Goal: Task Accomplishment & Management: Complete application form

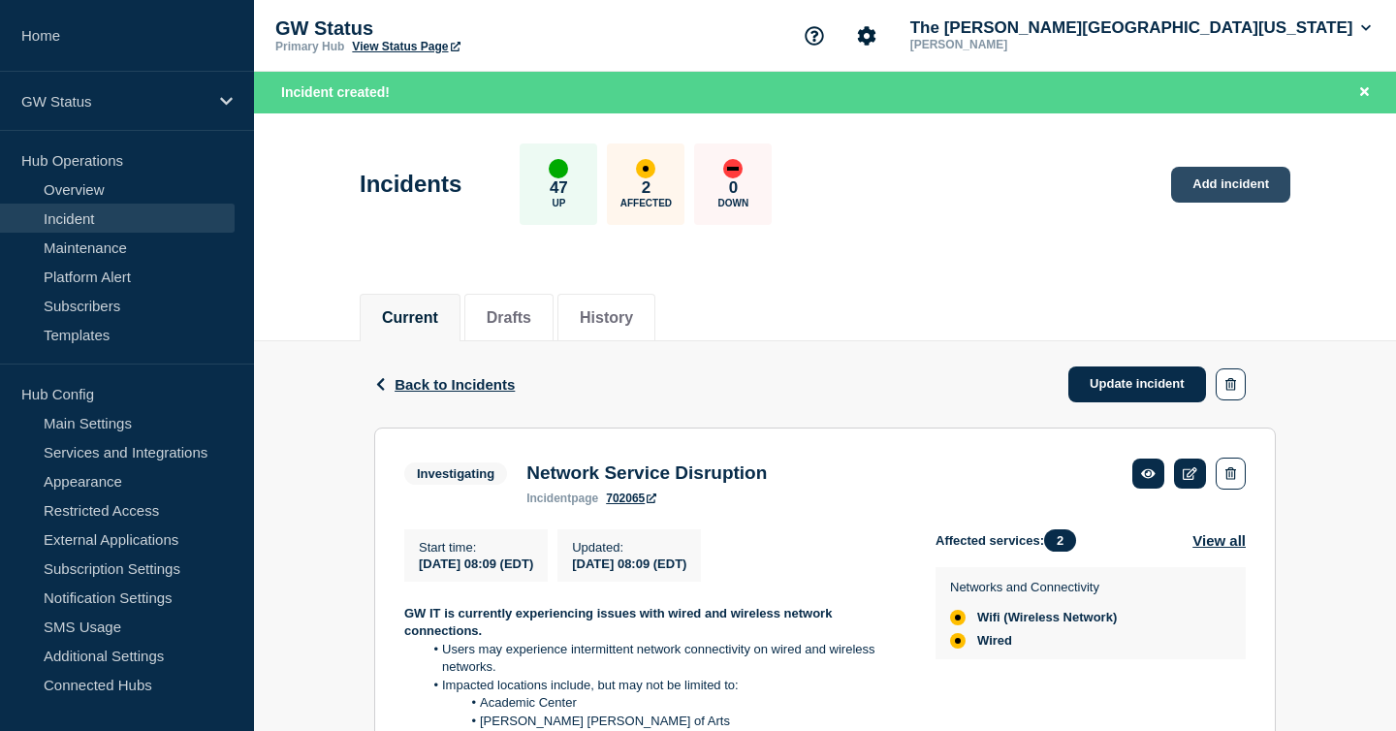
click at [1194, 180] on link "Add incident" at bounding box center [1230, 185] width 119 height 36
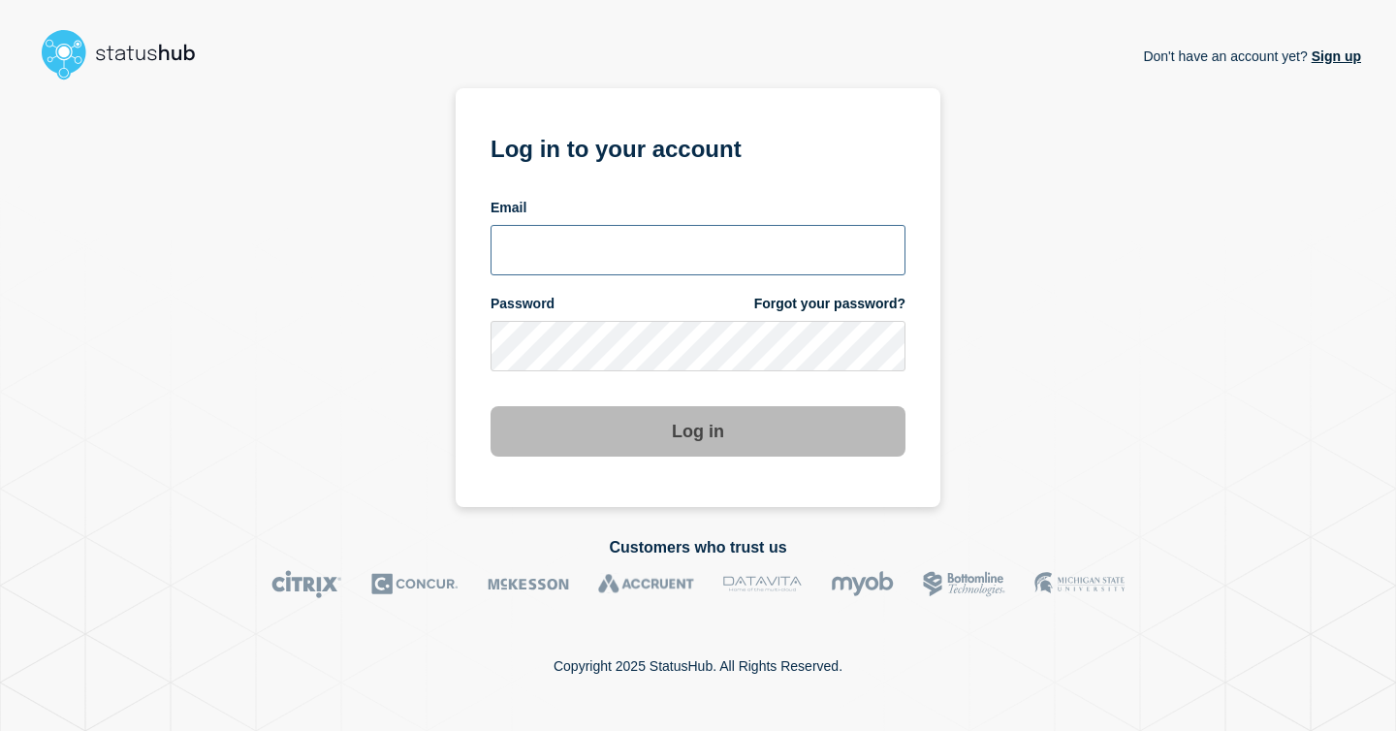
type input "[EMAIL_ADDRESS][PERSON_NAME][DOMAIN_NAME]"
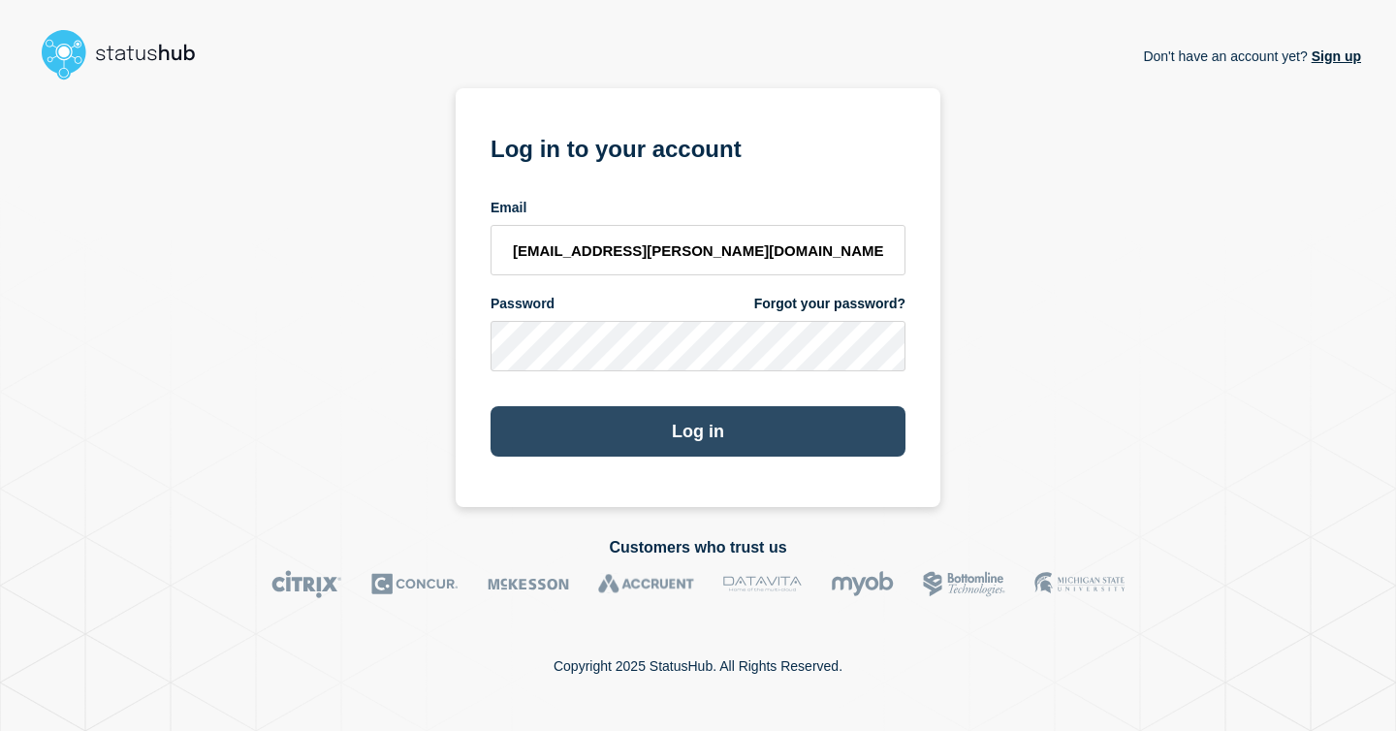
click at [672, 428] on button "Log in" at bounding box center [698, 431] width 415 height 50
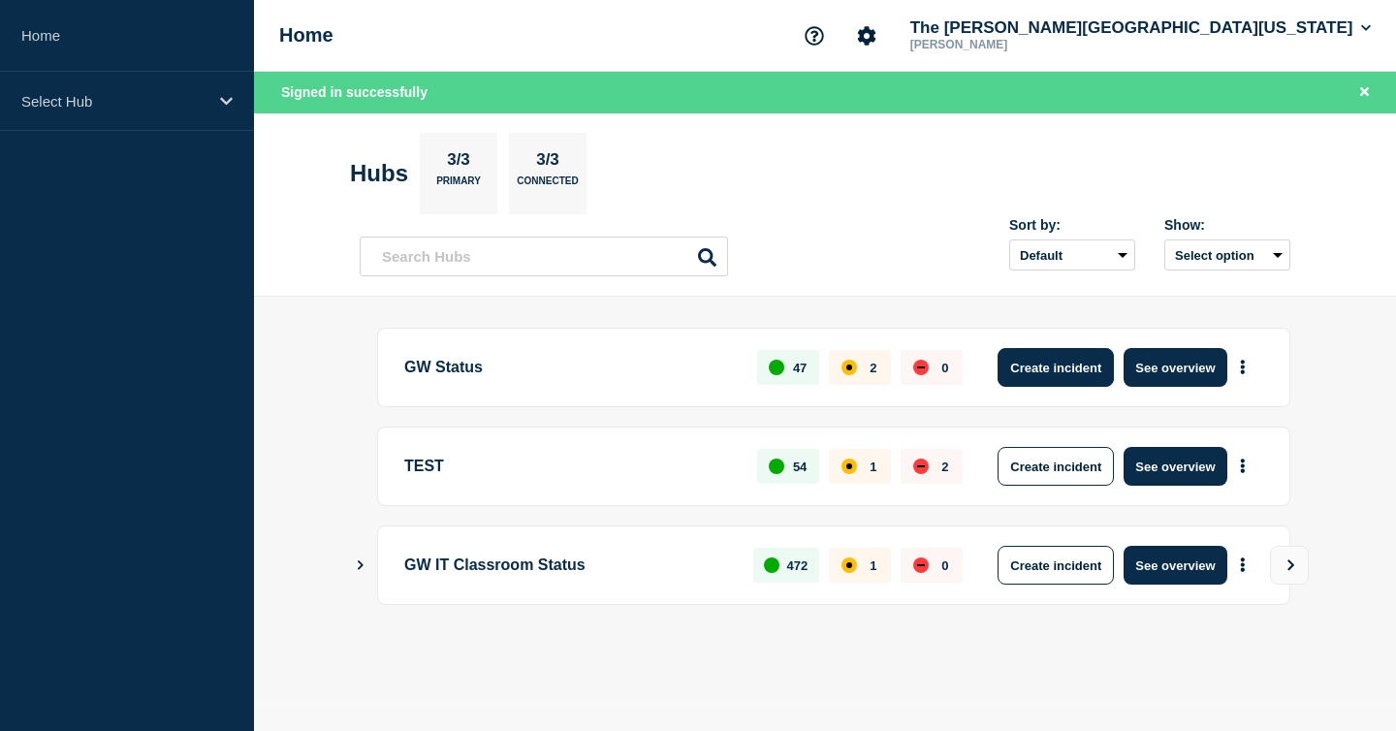
click at [1062, 376] on button "Create incident" at bounding box center [1056, 367] width 116 height 39
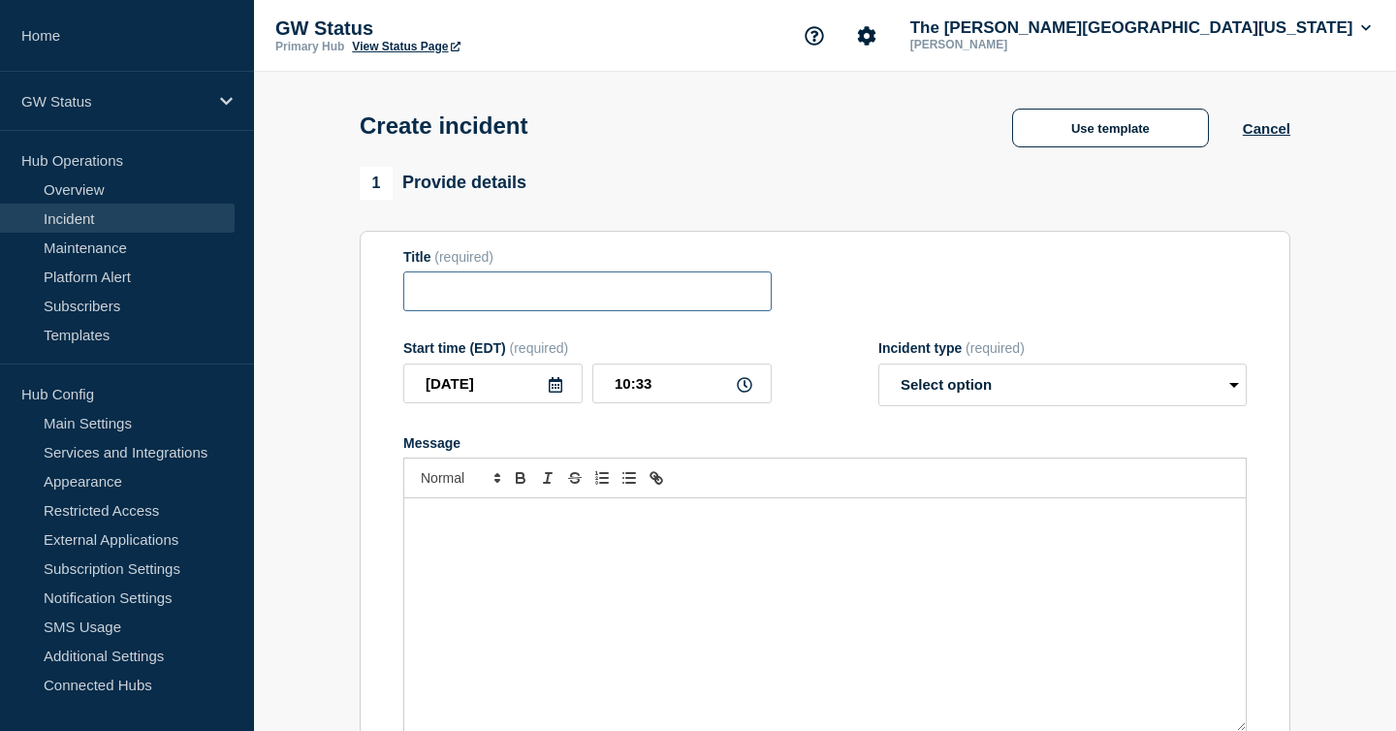
click at [619, 311] on input "Title" at bounding box center [587, 291] width 368 height 40
drag, startPoint x: 476, startPoint y: 305, endPoint x: 402, endPoint y: 305, distance: 73.7
click at [403, 305] on input "GW D" at bounding box center [587, 291] width 368 height 40
paste input "ocuments (Documentum)"
type input "GW Documents (Documentum)"
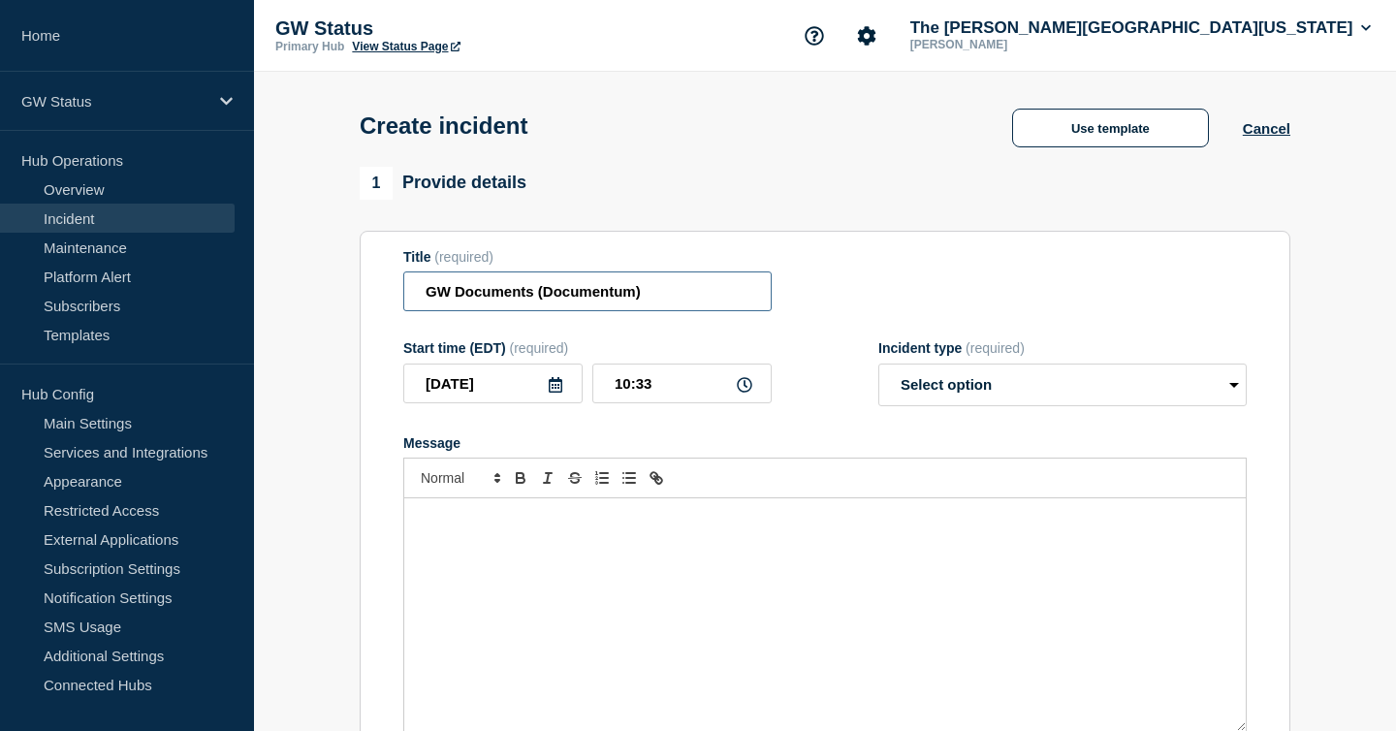
drag, startPoint x: 676, startPoint y: 307, endPoint x: 370, endPoint y: 294, distance: 305.7
click at [370, 294] on section "Title (required) GW Documents (Documentum) Start time (EDT) (required) 2025-08-…" at bounding box center [825, 491] width 931 height 521
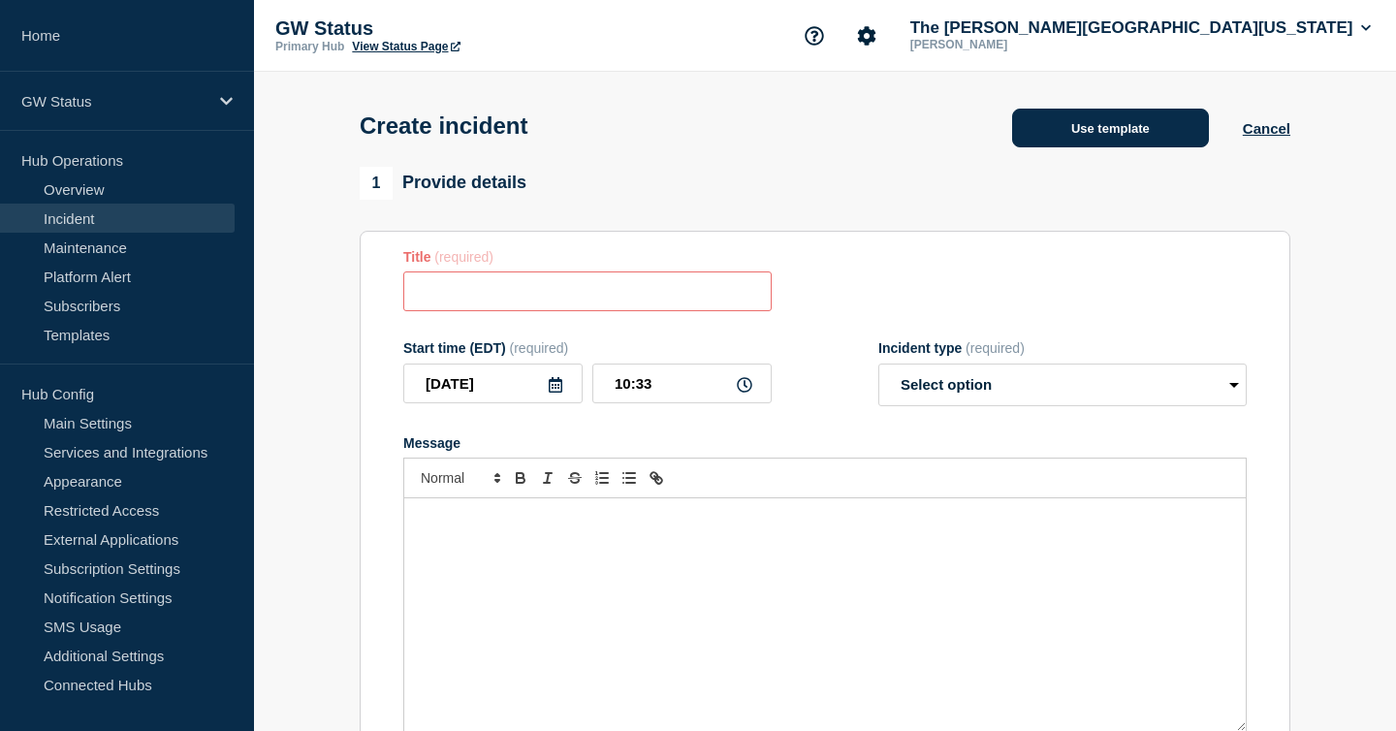
click at [1152, 133] on button "Use template" at bounding box center [1110, 128] width 197 height 39
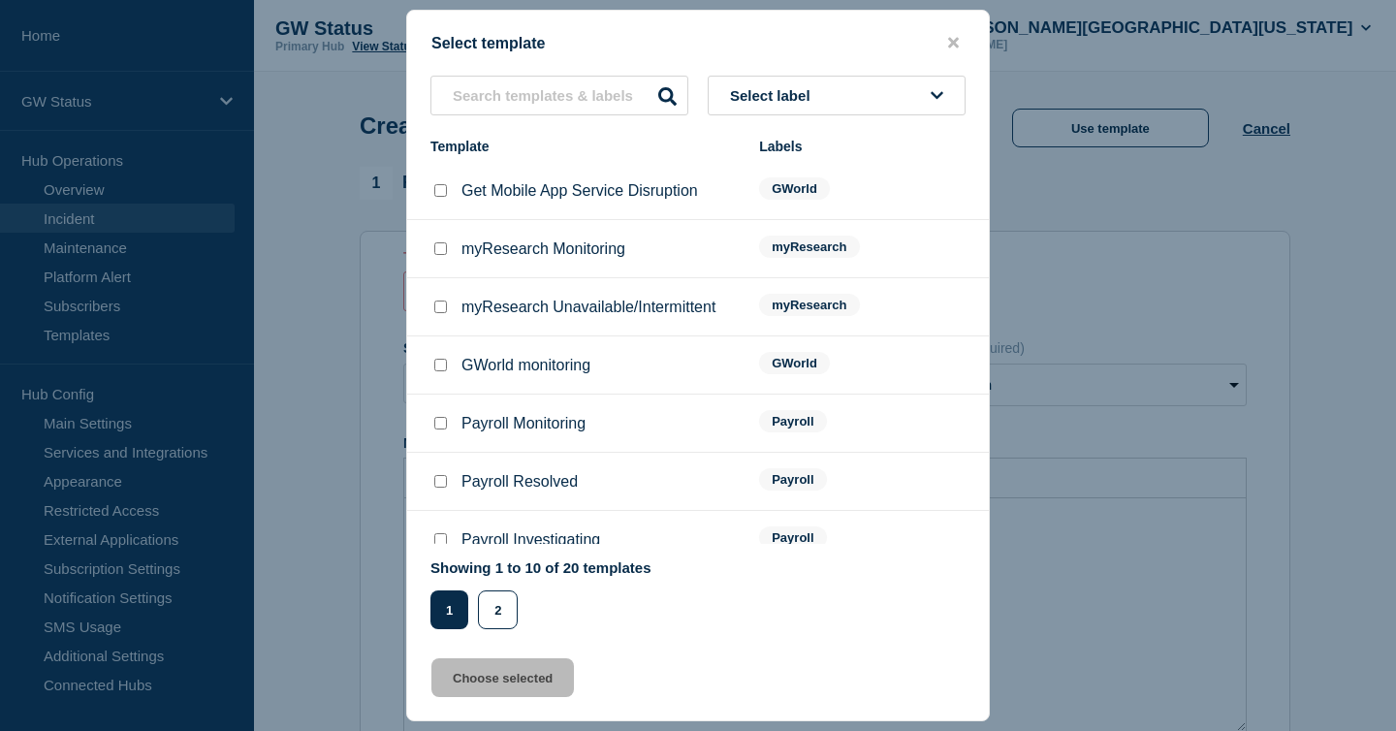
click at [807, 97] on span "Select label" at bounding box center [774, 95] width 88 height 16
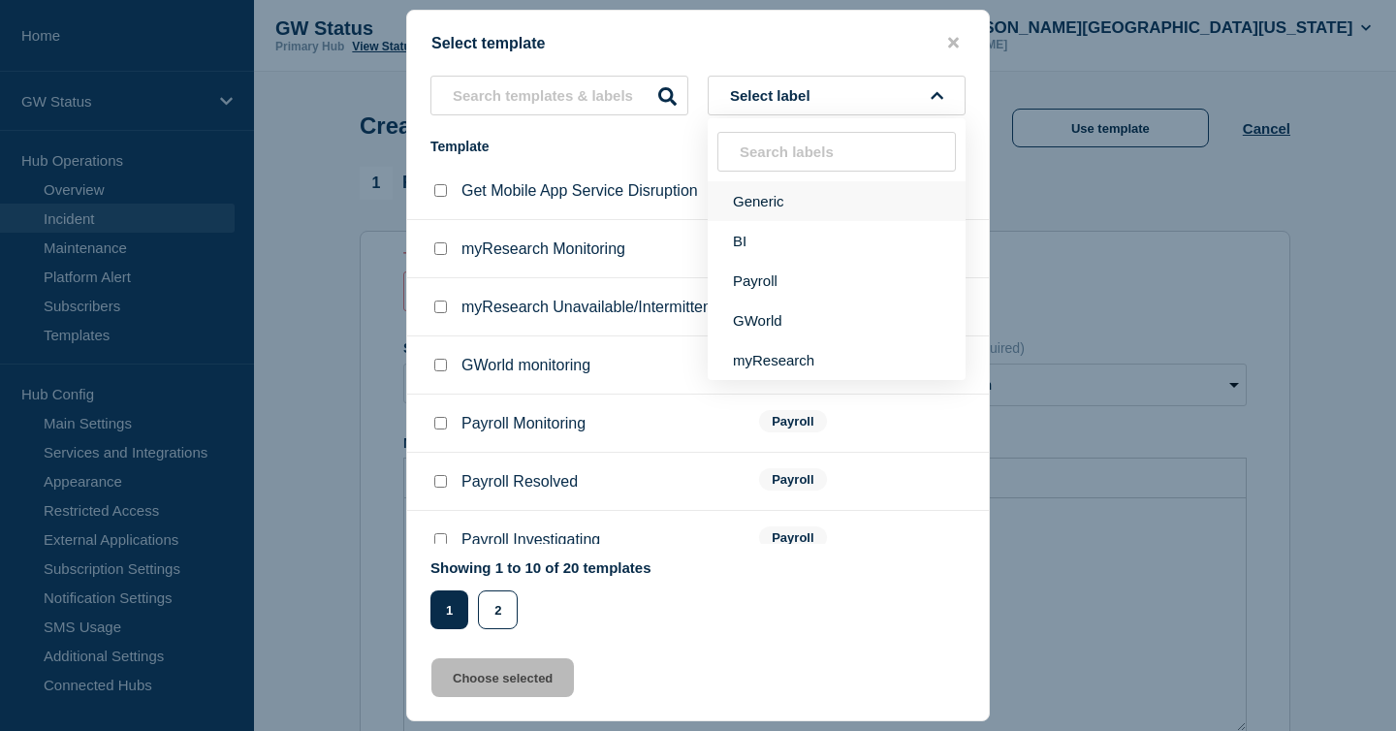
click at [788, 196] on button "Generic" at bounding box center [837, 201] width 258 height 40
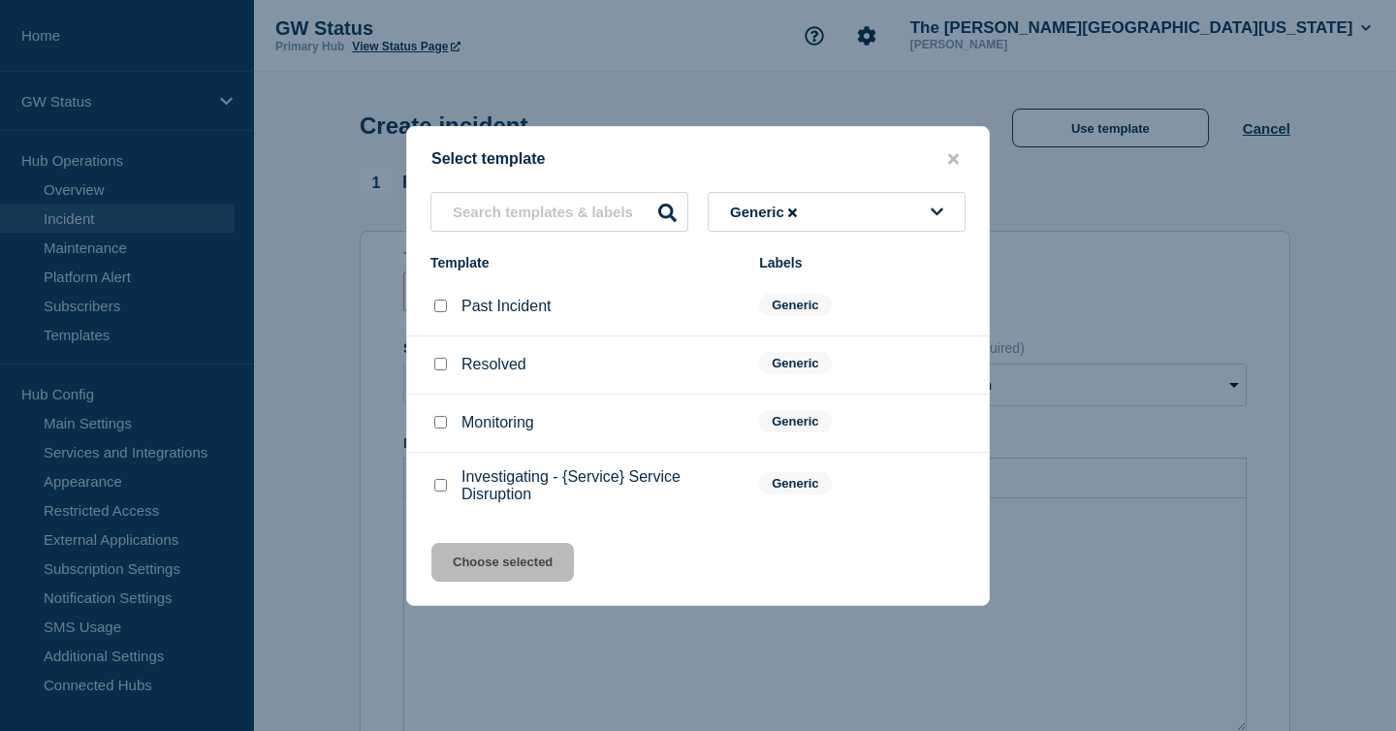
click at [441, 491] on input "Investigating - {Service} Service Disruption checkbox" at bounding box center [440, 485] width 13 height 13
checkbox input "true"
click at [489, 570] on button "Choose selected" at bounding box center [502, 562] width 143 height 39
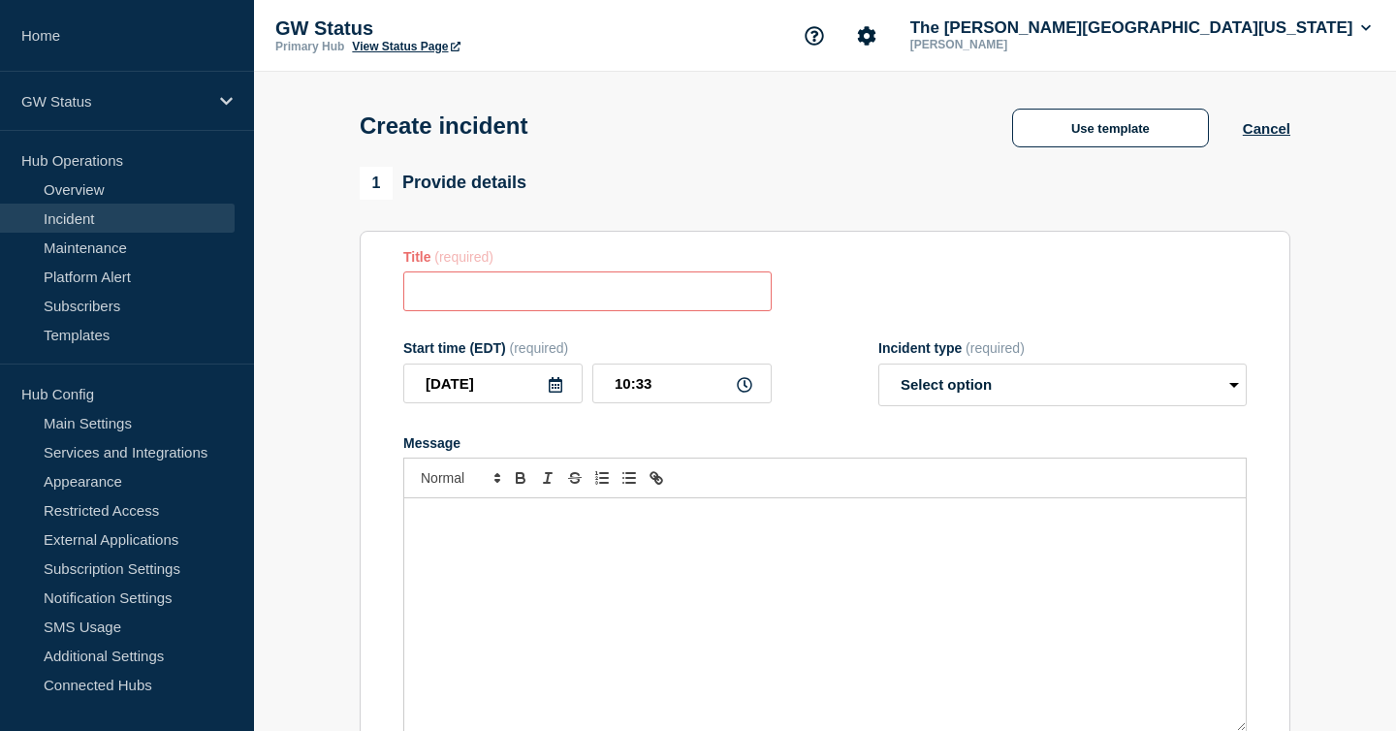
type input "Investigating - {Service} Service Disruption"
select select "investigating"
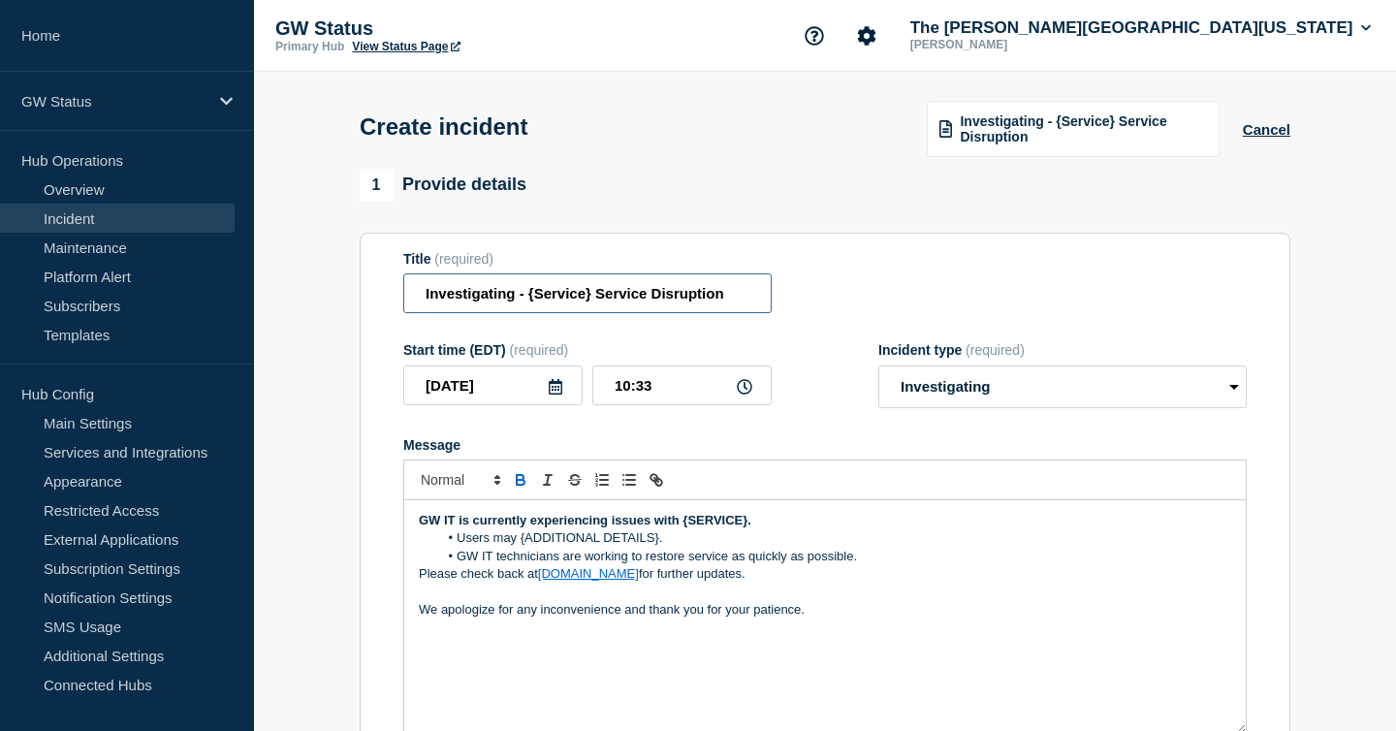
drag, startPoint x: 584, startPoint y: 306, endPoint x: 396, endPoint y: 308, distance: 187.1
click at [396, 308] on section "Title (required) Investigating - {Service} Service Disruption Start time (EDT) …" at bounding box center [825, 493] width 931 height 521
paste input "GW Documents (Documentum)"
type input "GW Documents (Documentum) Service Disruption"
drag, startPoint x: 682, startPoint y: 539, endPoint x: 746, endPoint y: 540, distance: 64.0
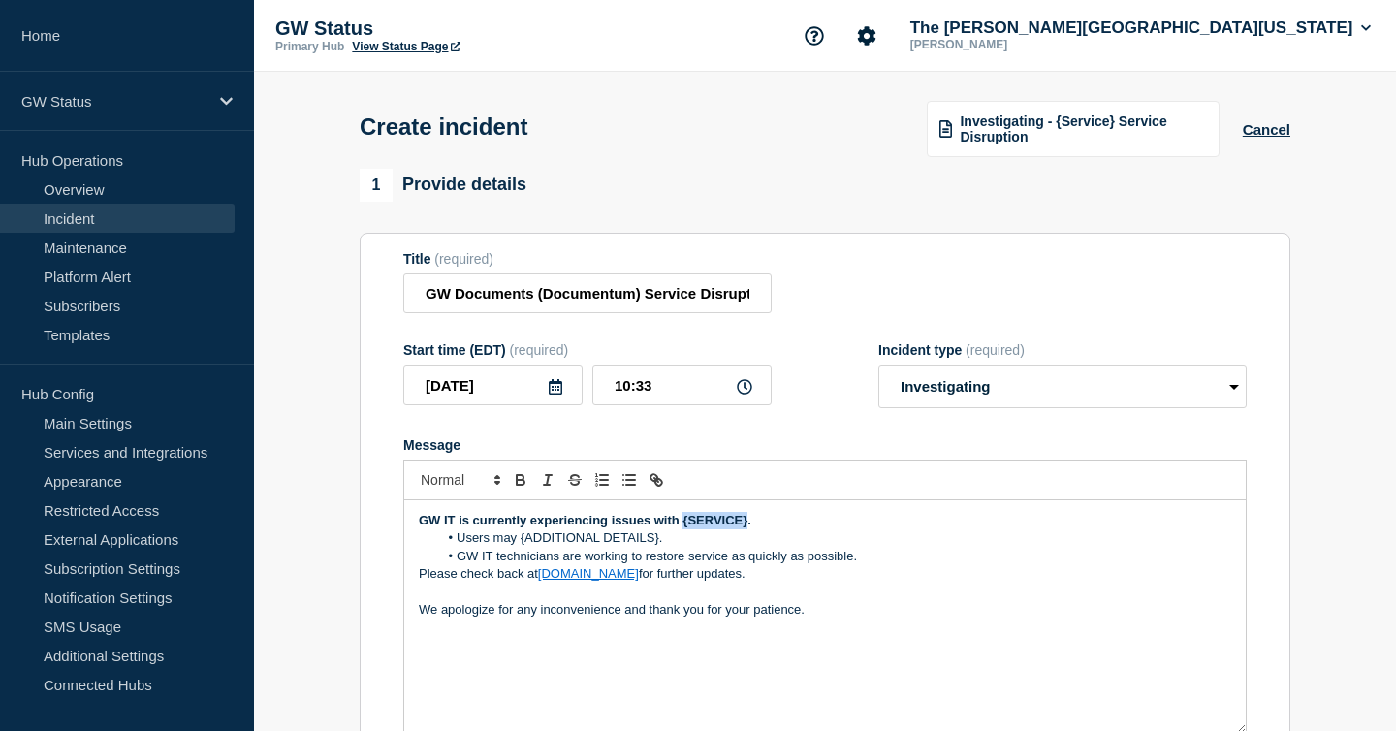
click at [746, 527] on strong "GW IT is currently experiencing issues with {SERVICE}." at bounding box center [585, 520] width 333 height 15
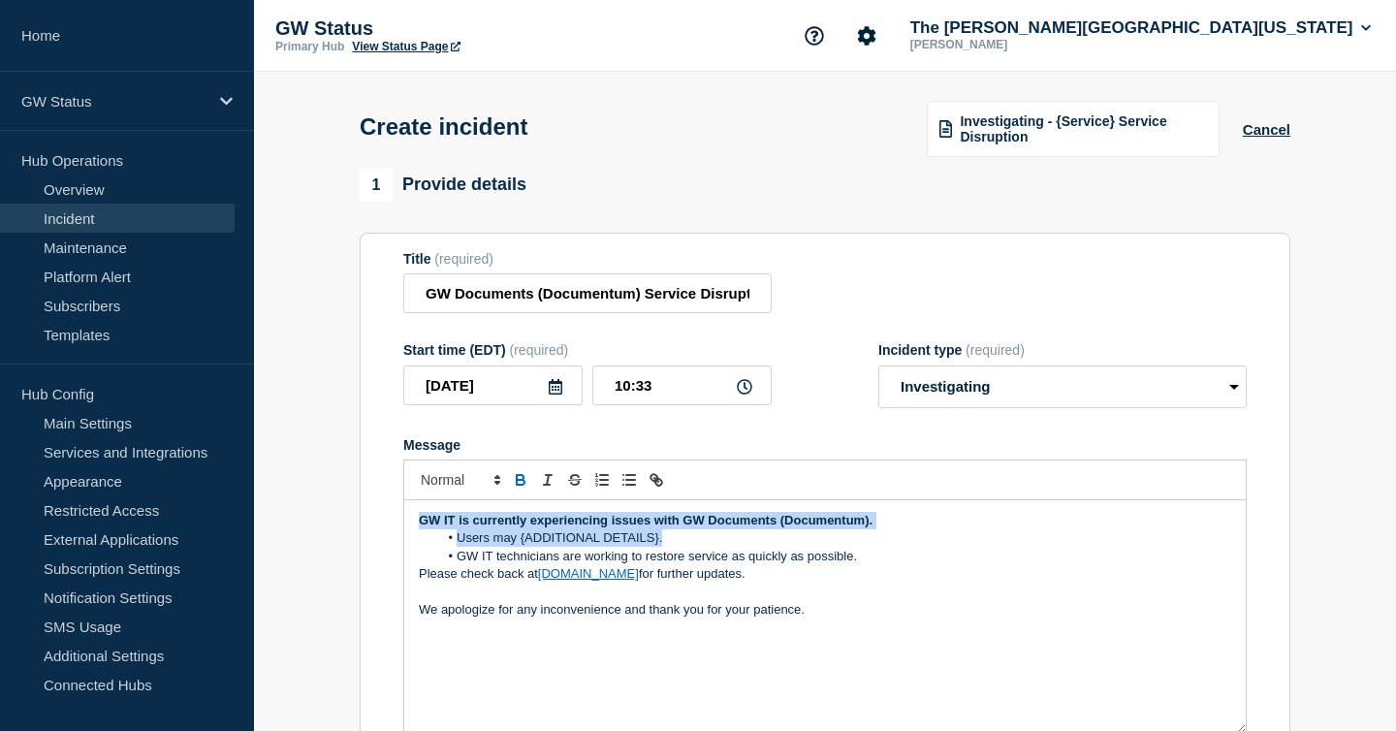
drag, startPoint x: 417, startPoint y: 537, endPoint x: 686, endPoint y: 558, distance: 270.3
click at [686, 558] on div "GW IT is currently experiencing issues with GW Documents (Documentum). Users ma…" at bounding box center [824, 616] width 841 height 233
copy div "GW IT is currently experiencing issues with GW Documents (Documentum). Users ma…"
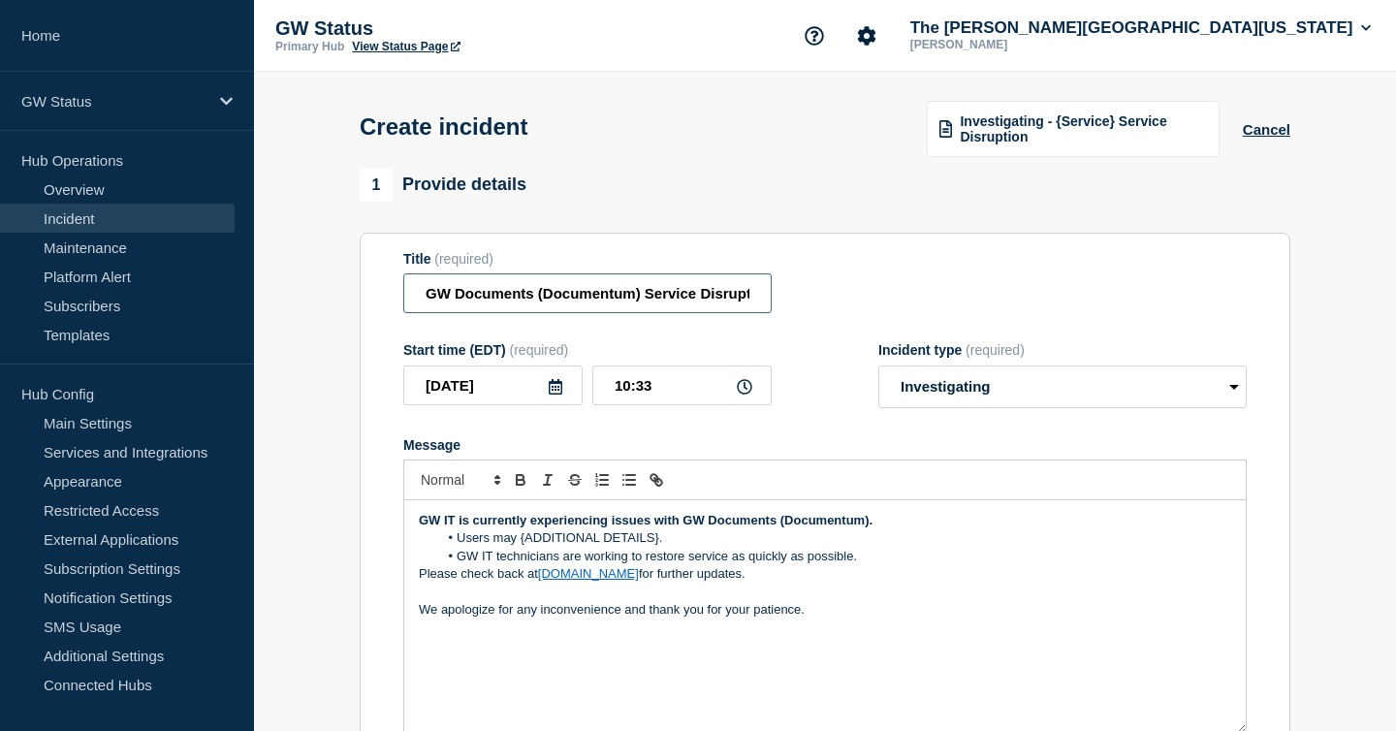
click at [697, 306] on input "GW Documents (Documentum) Service Disruption" at bounding box center [587, 293] width 368 height 40
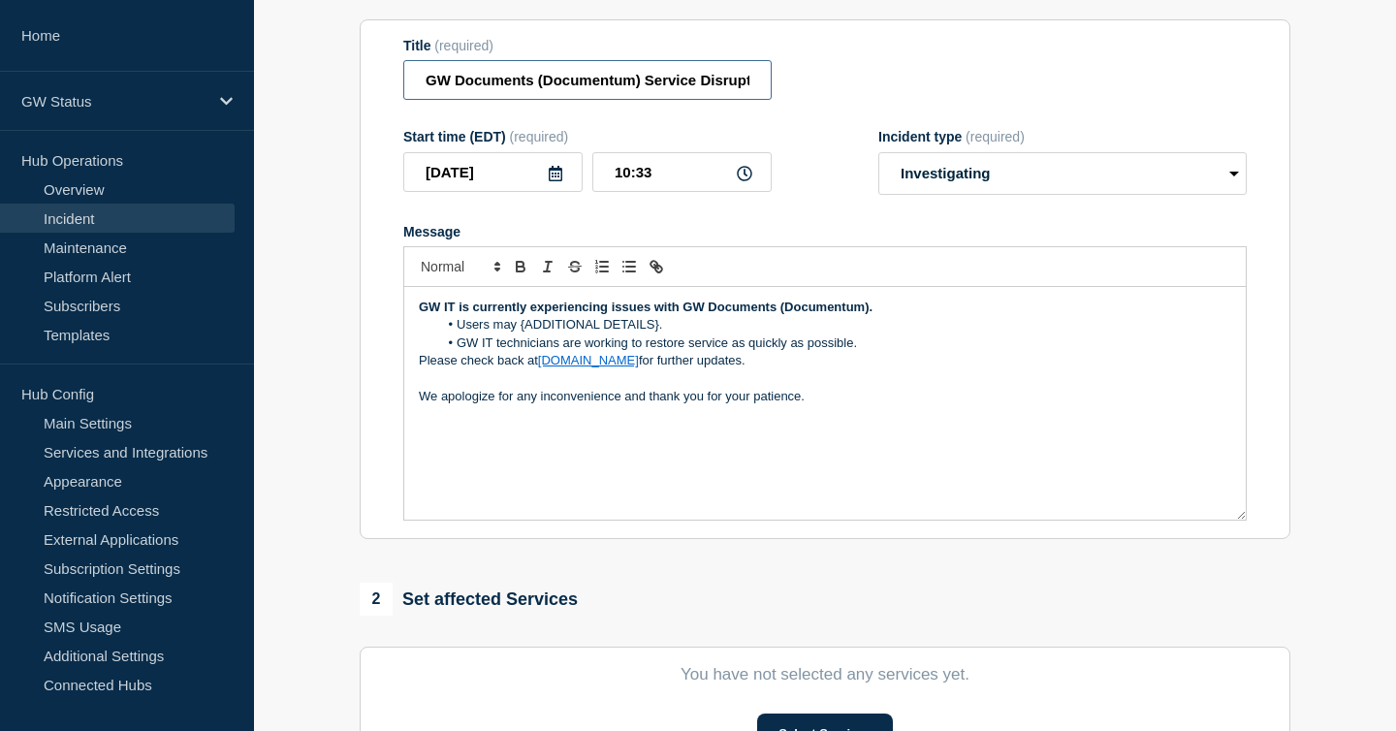
scroll to position [648, 0]
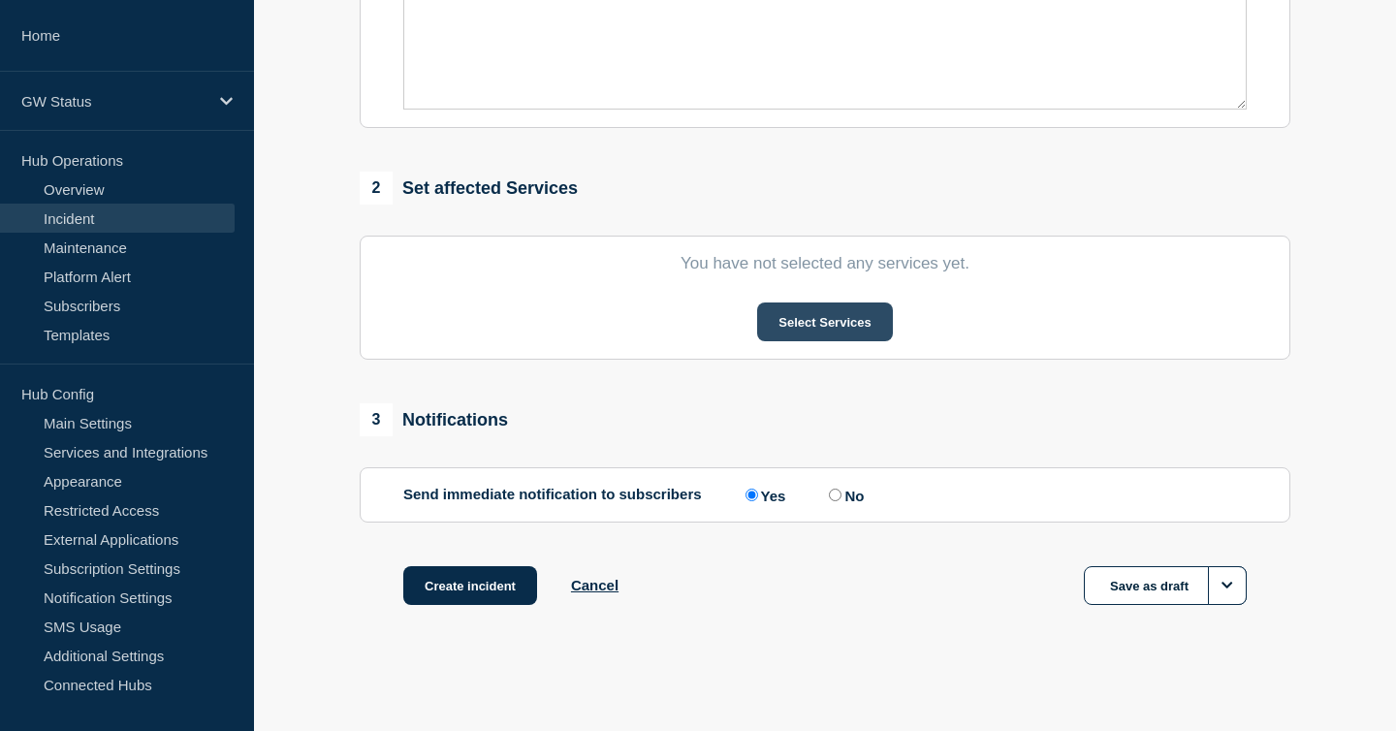
click at [848, 329] on button "Select Services" at bounding box center [824, 321] width 135 height 39
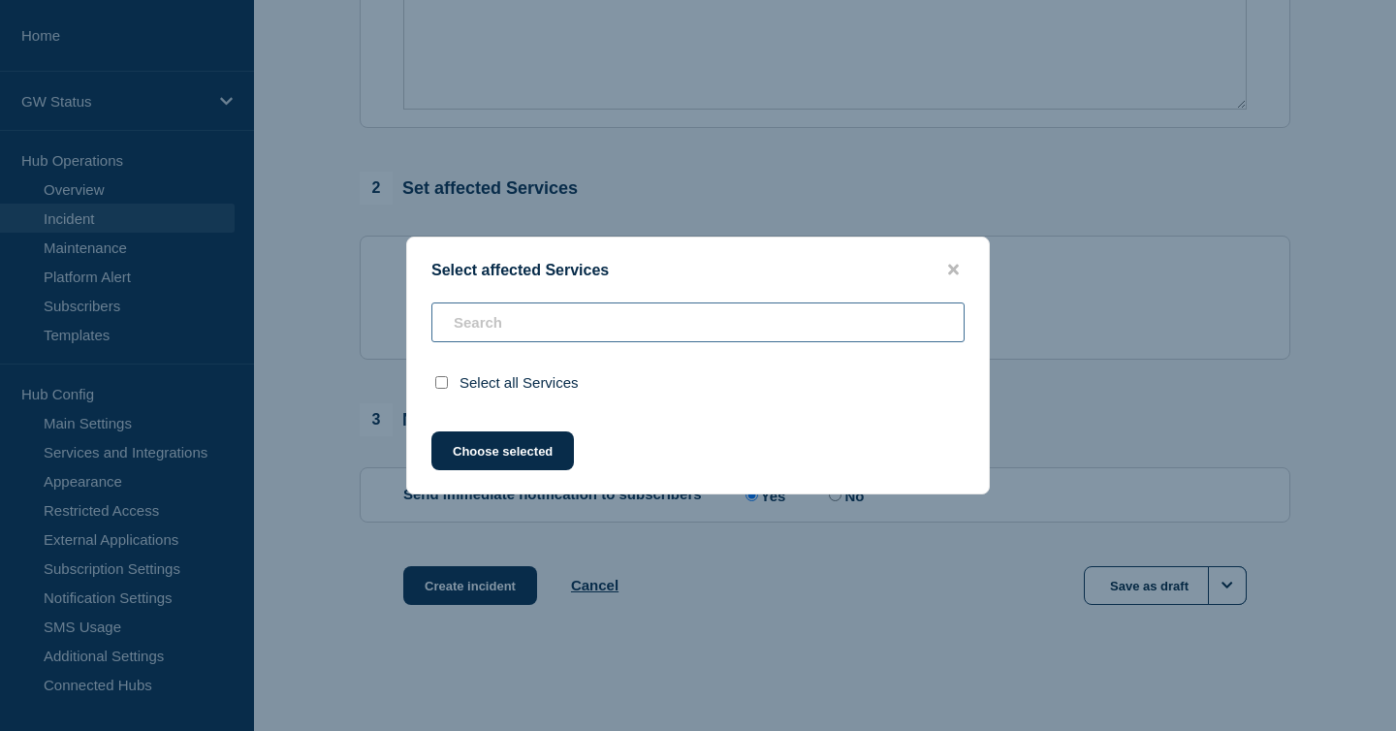
click at [844, 328] on input "text" at bounding box center [697, 322] width 533 height 40
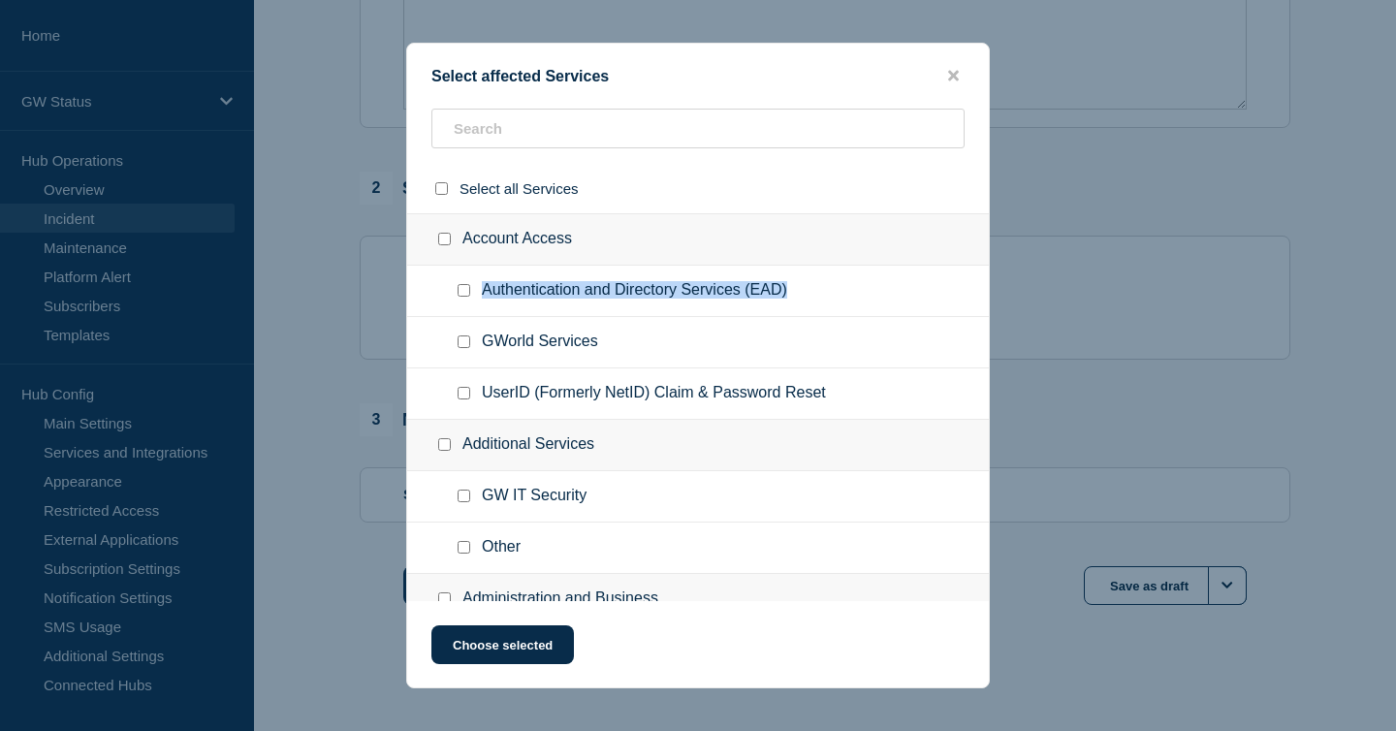
drag, startPoint x: 478, startPoint y: 298, endPoint x: 799, endPoint y: 300, distance: 320.9
click at [799, 300] on ul "Authentication and Directory Services (EAD)" at bounding box center [698, 291] width 582 height 51
copy ul "Authentication and Directory Services (EAD)"
click at [799, 300] on ul "Authentication and Directory Services (EAD)" at bounding box center [698, 291] width 582 height 51
click at [470, 299] on div at bounding box center [468, 290] width 28 height 19
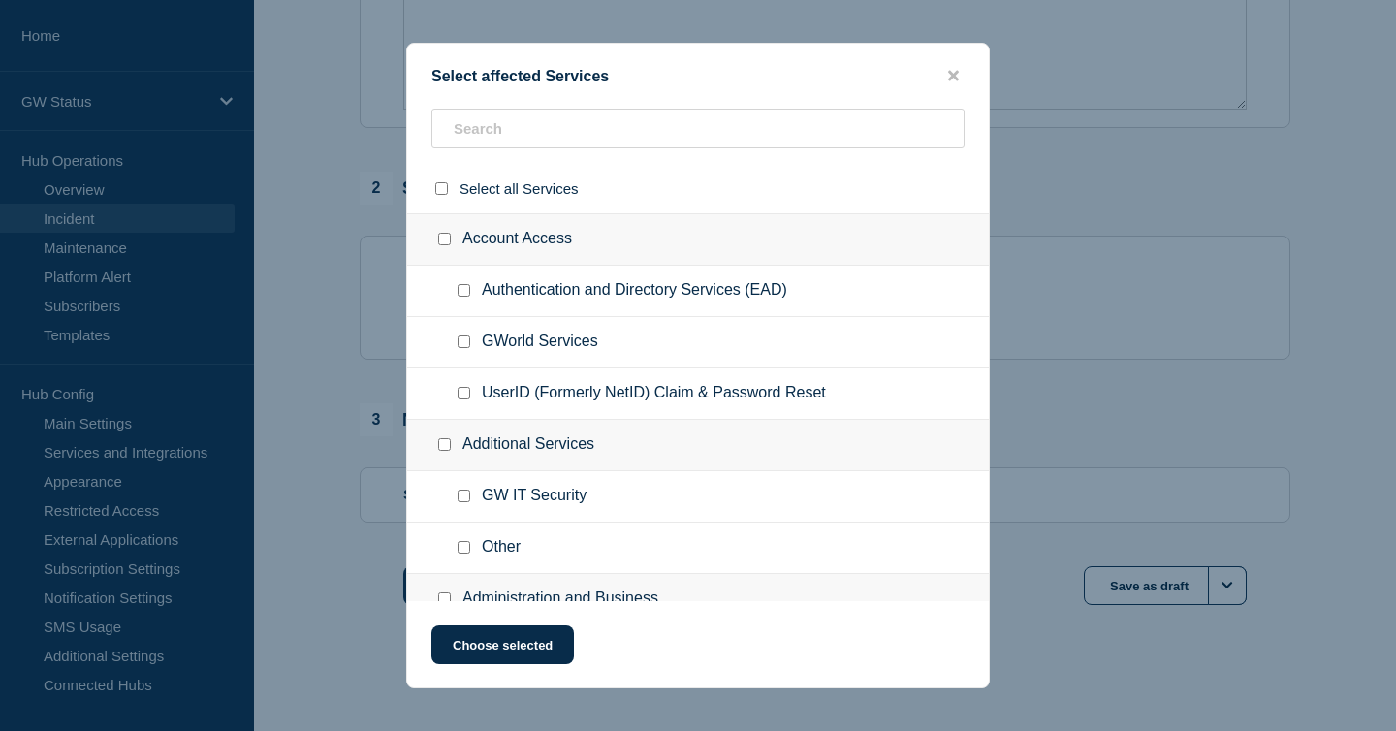
click at [454, 295] on div at bounding box center [468, 290] width 28 height 19
click at [465, 296] on input "Authentication and Directory Services (EAD) checkbox" at bounding box center [464, 290] width 13 height 13
checkbox input "true"
click at [544, 654] on button "Choose selected" at bounding box center [502, 644] width 143 height 39
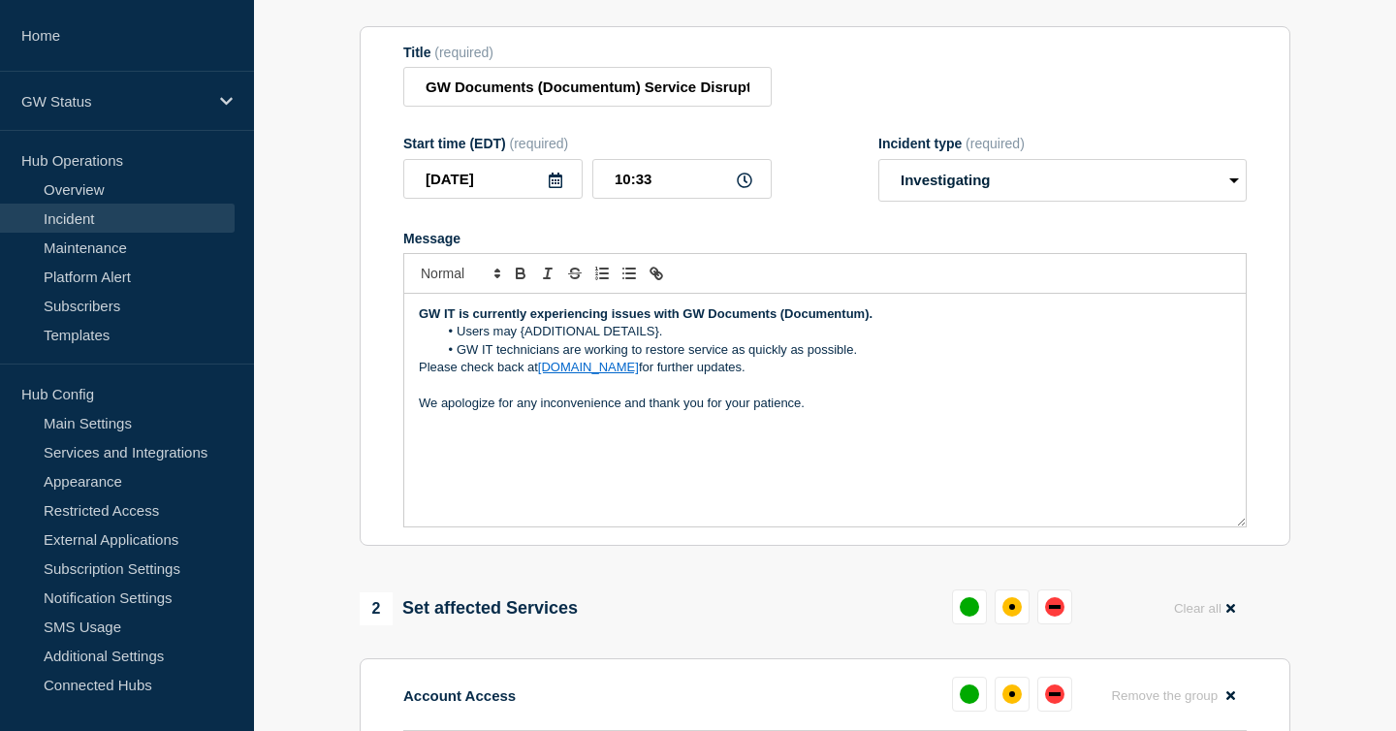
scroll to position [170, 0]
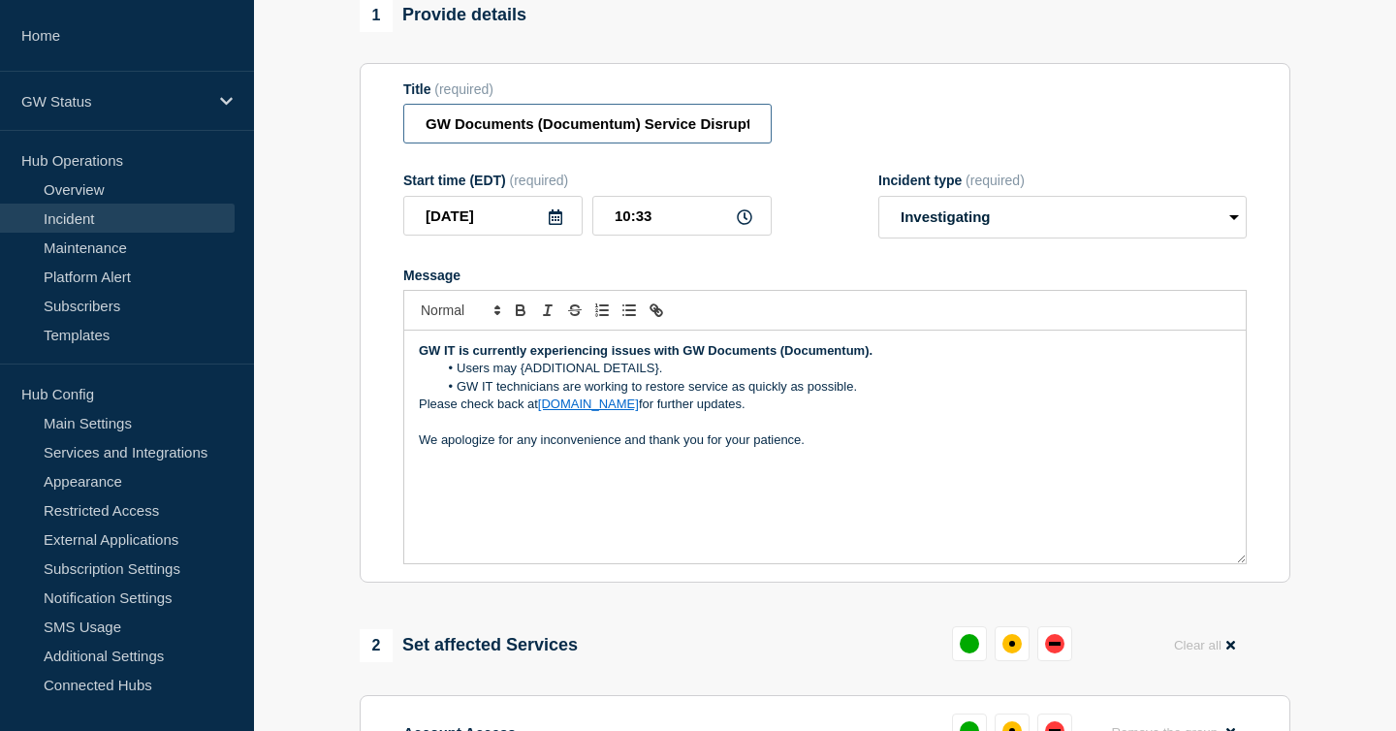
drag, startPoint x: 637, startPoint y: 133, endPoint x: 402, endPoint y: 142, distance: 234.8
click at [402, 142] on section "Title (required) GW Documents (Documentum) Service Disruption Start time (EDT) …" at bounding box center [825, 323] width 931 height 521
paste input "Authentication and Directory Services (EAD"
drag, startPoint x: 733, startPoint y: 132, endPoint x: 667, endPoint y: 136, distance: 66.0
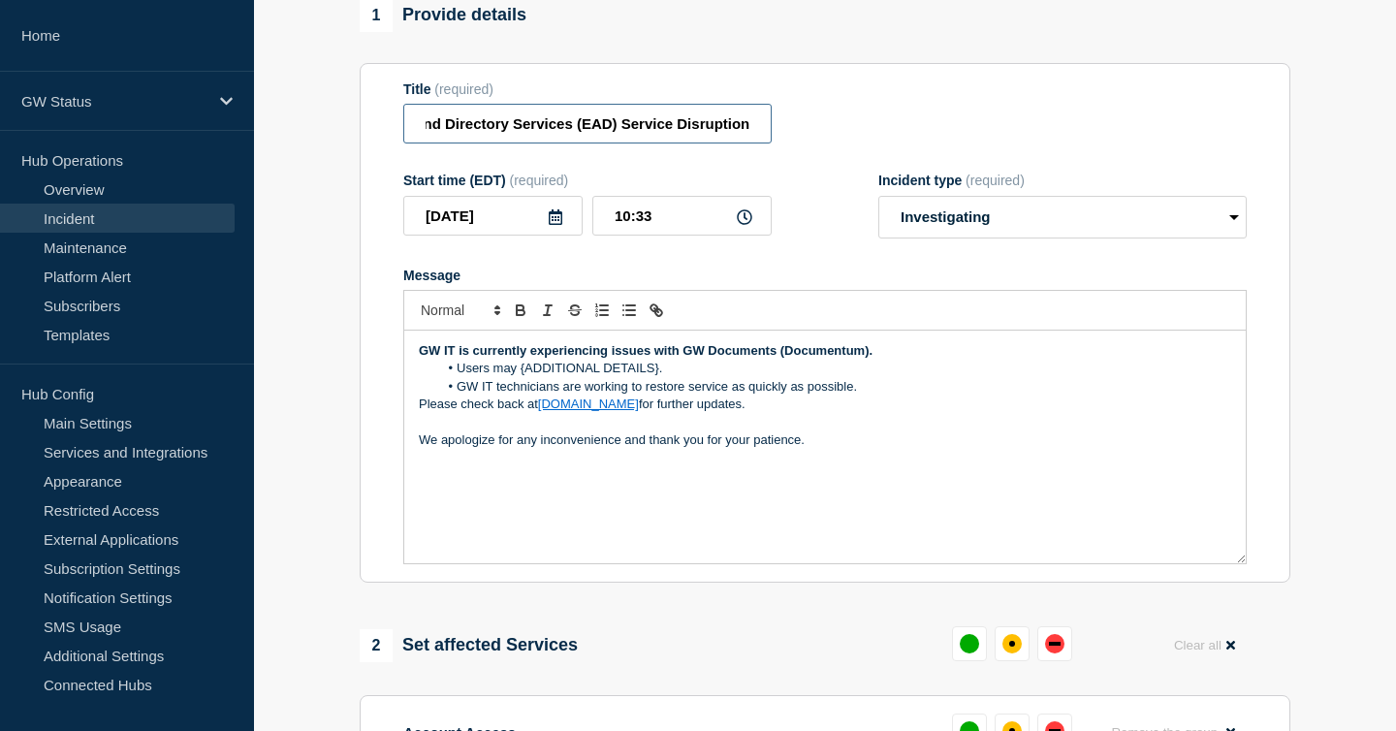
click at [667, 136] on input "Authentication and Directory Services (EAD) Service Disruption" at bounding box center [587, 124] width 368 height 40
drag, startPoint x: 556, startPoint y: 134, endPoint x: 537, endPoint y: 134, distance: 19.4
click at [537, 134] on input "Authentication and Directory Services (EAD) Disruption" at bounding box center [587, 124] width 368 height 40
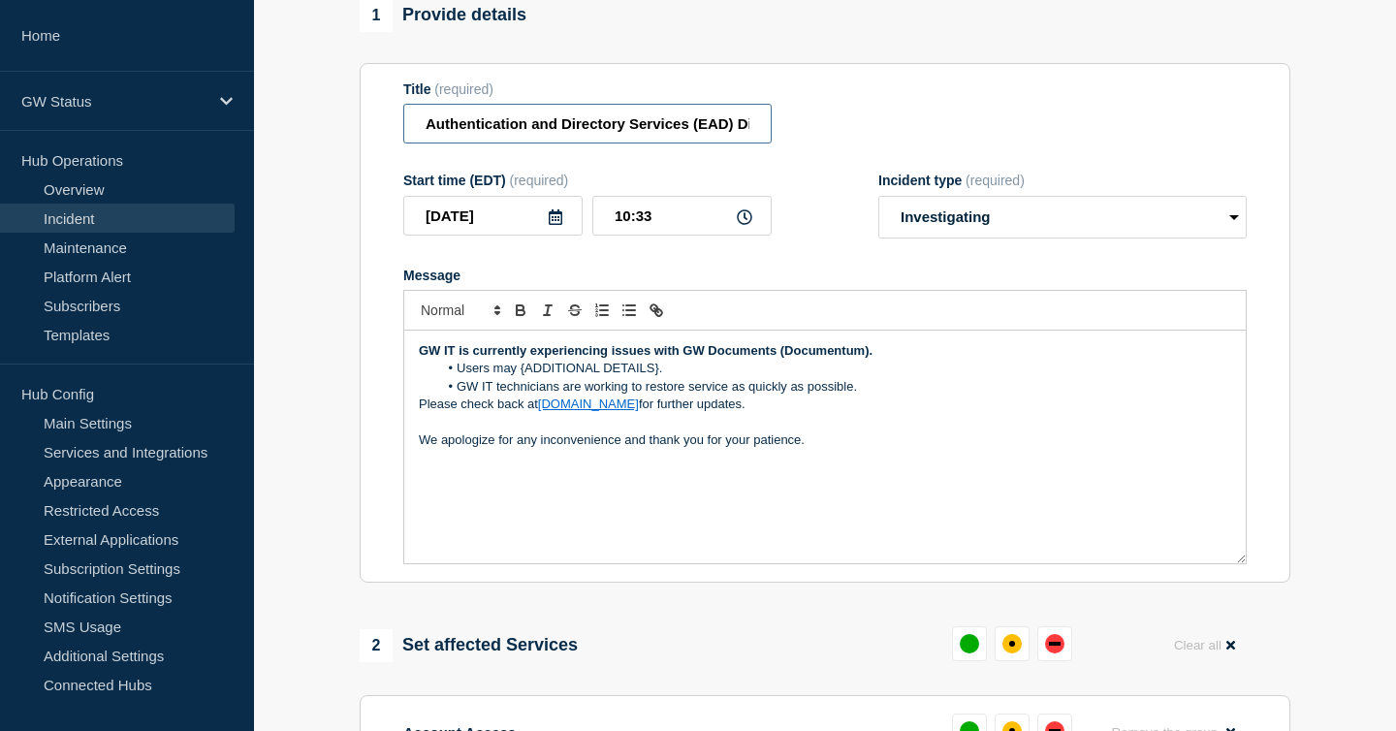
scroll to position [147, 0]
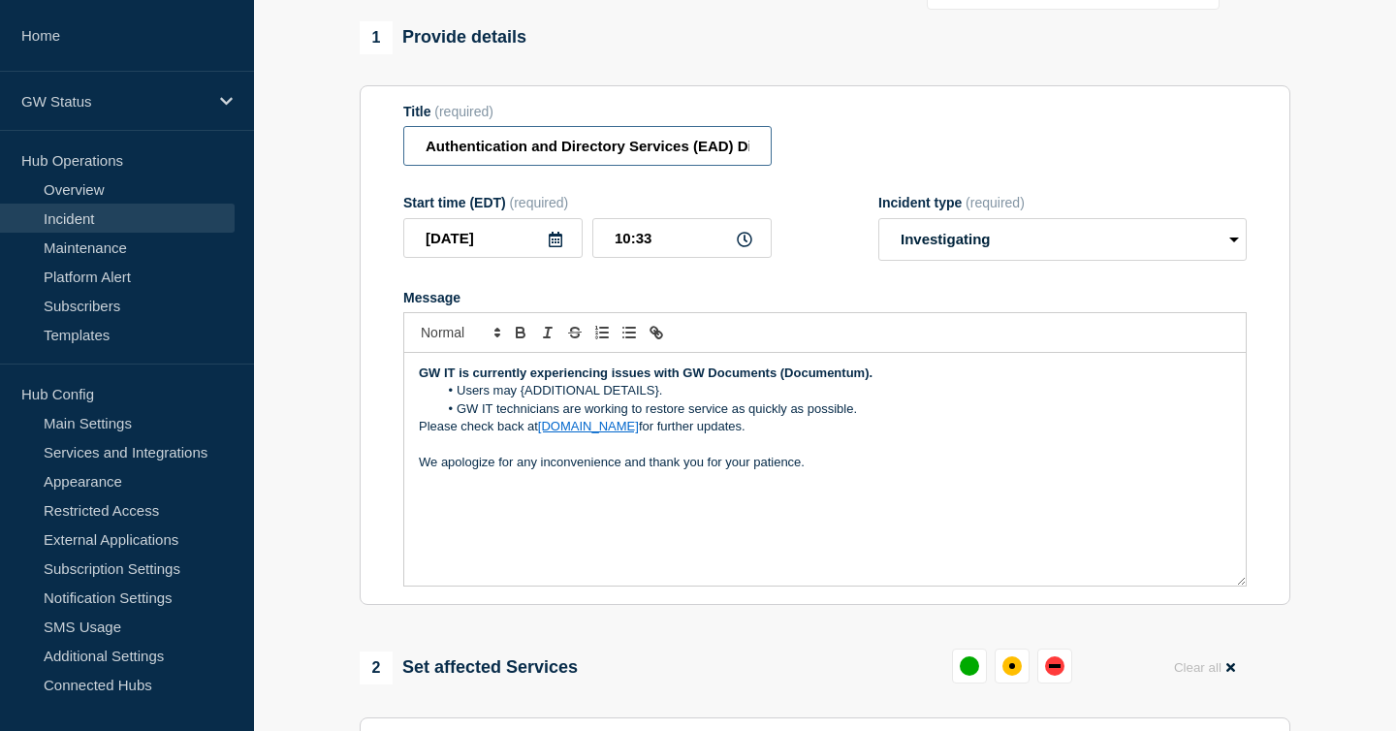
drag, startPoint x: 649, startPoint y: 152, endPoint x: 733, endPoint y: 156, distance: 84.4
click at [733, 156] on input "Authentication and Directory Services (EAD) Disruption" at bounding box center [587, 146] width 368 height 40
click at [583, 150] on input "Authentication and Directory Services (EAD) Disruption" at bounding box center [587, 146] width 368 height 40
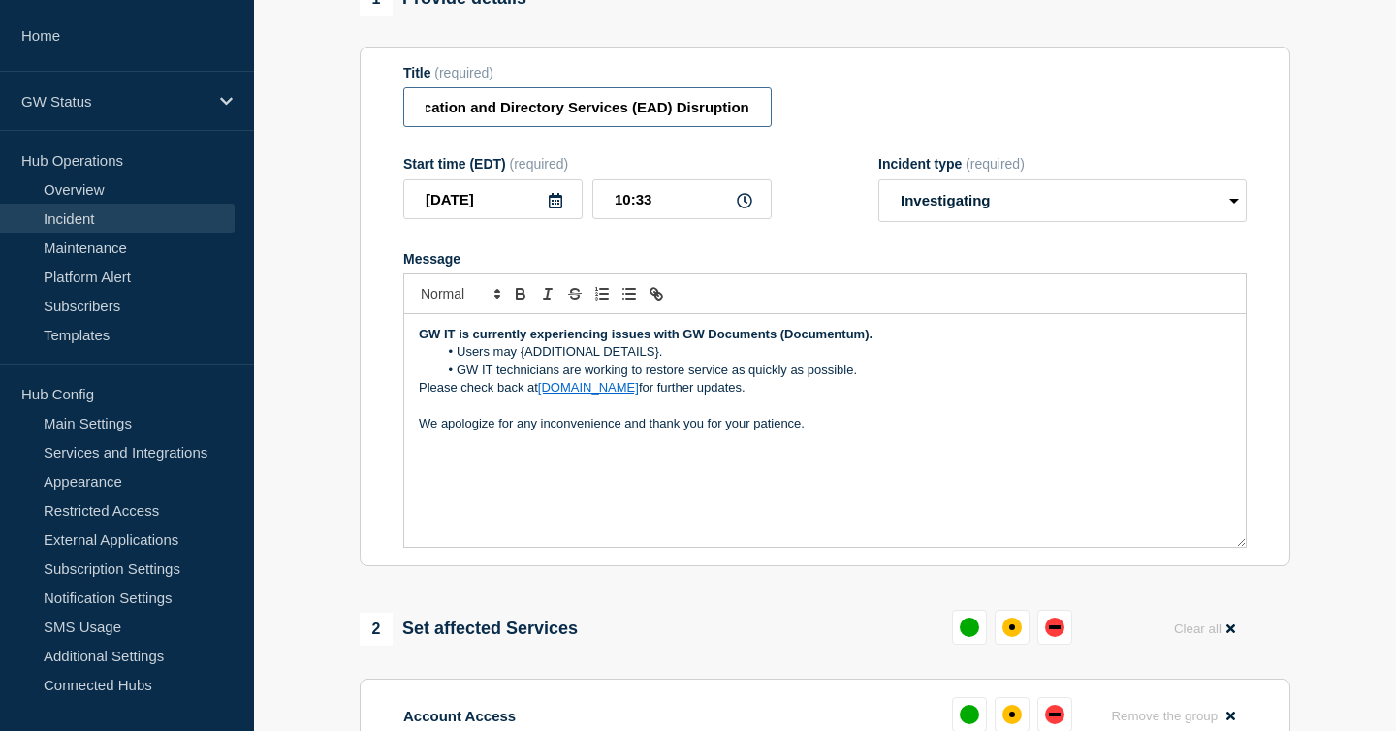
type input "Authentication and Directory Services (EAD) Disruption"
click at [683, 341] on strong "GW IT is currently experiencing issues with GW Documents (Documentum)." at bounding box center [646, 334] width 454 height 15
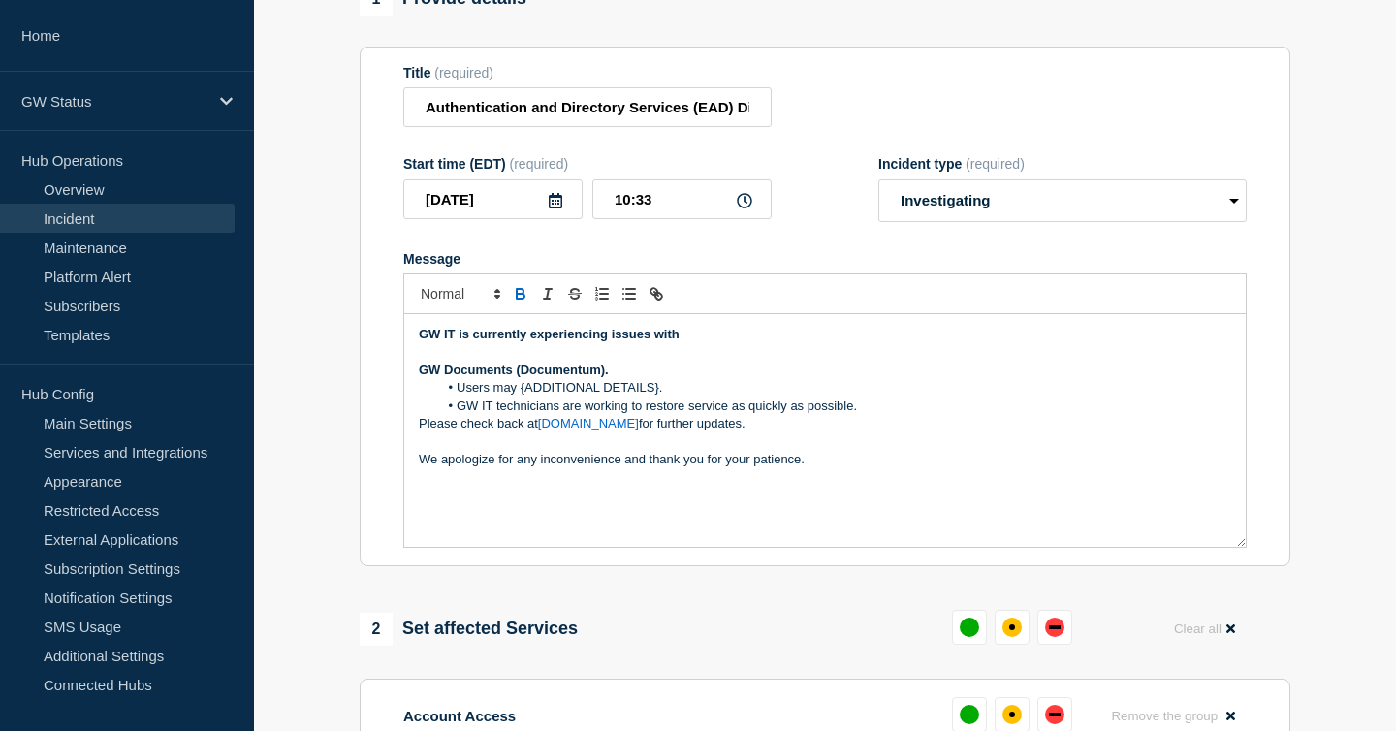
click at [702, 343] on p "GW IT is currently experiencing issues with" at bounding box center [825, 334] width 812 height 17
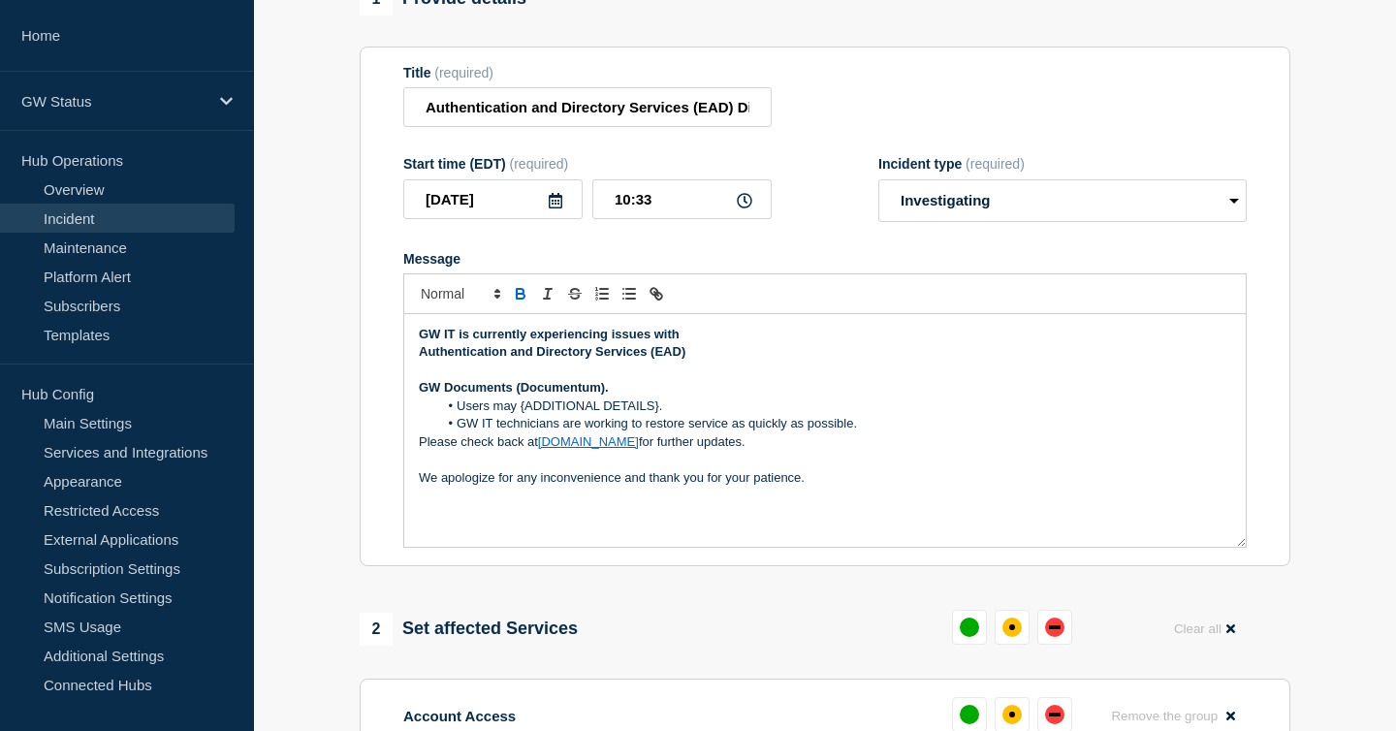
click at [419, 359] on strong "Authentication and Directory Services (EAD)" at bounding box center [552, 351] width 267 height 15
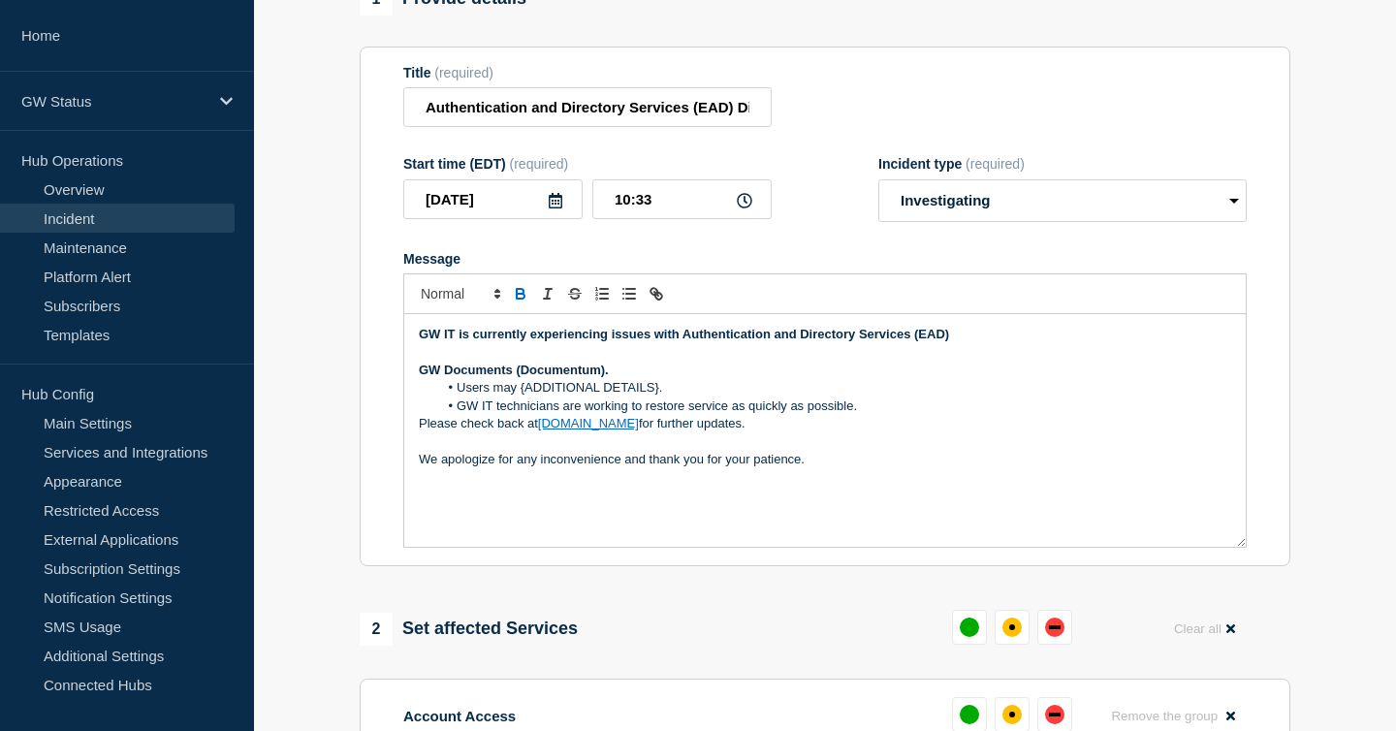
click at [955, 361] on p "Message" at bounding box center [825, 351] width 812 height 17
click at [951, 343] on p "GW IT is currently experiencing issues with Authentication and Directory Servic…" at bounding box center [825, 334] width 812 height 17
drag, startPoint x: 423, startPoint y: 390, endPoint x: 612, endPoint y: 380, distance: 189.3
click at [612, 379] on p "GW Documents (Documentum)." at bounding box center [825, 370] width 812 height 17
click at [586, 377] on strong "GW Documents (Documentum)." at bounding box center [514, 370] width 190 height 15
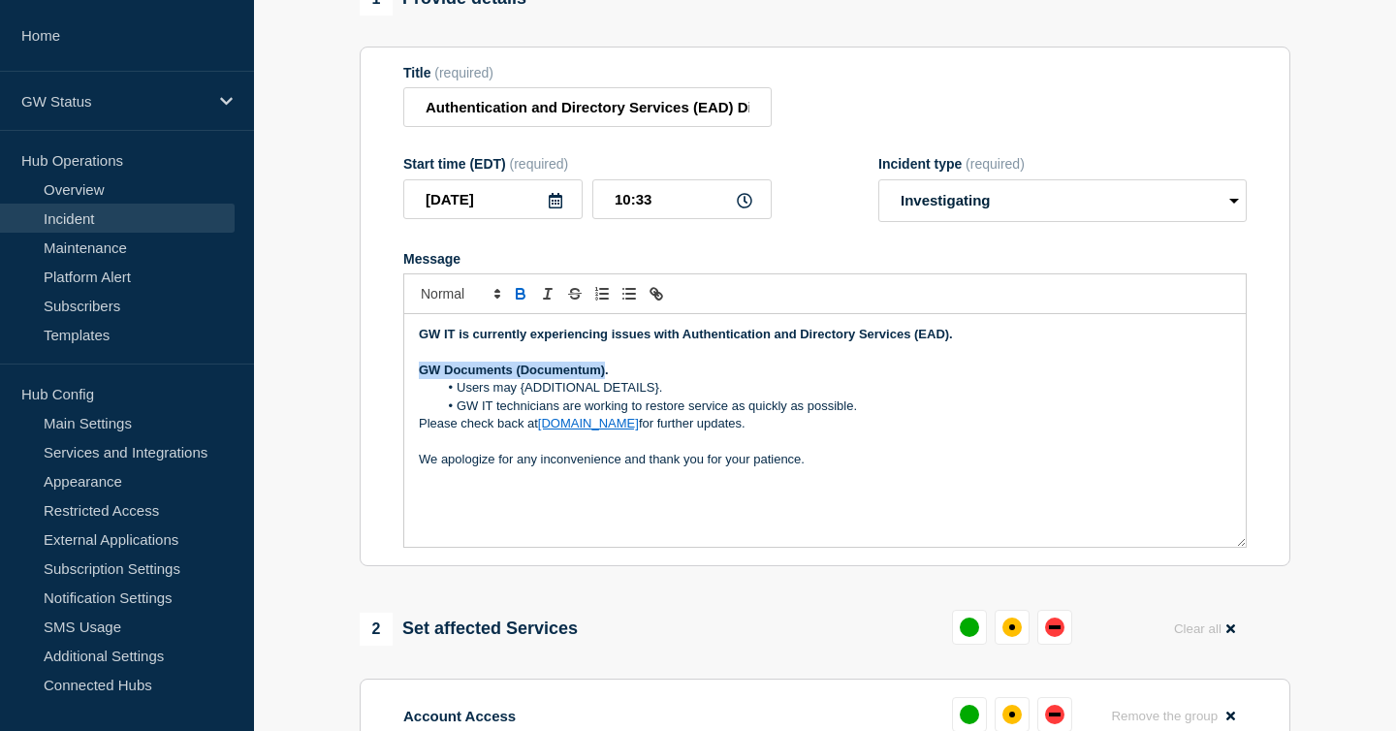
drag, startPoint x: 604, startPoint y: 390, endPoint x: 421, endPoint y: 390, distance: 183.2
click at [421, 377] on strong "GW Documents (Documentum)." at bounding box center [514, 370] width 190 height 15
copy strong "GW Documents (Documentum)"
click at [492, 377] on strong "GW Documents (Documentum)." at bounding box center [514, 370] width 190 height 15
click at [676, 396] on li "Users may {ADDITIONAL DETAILS}." at bounding box center [835, 387] width 794 height 17
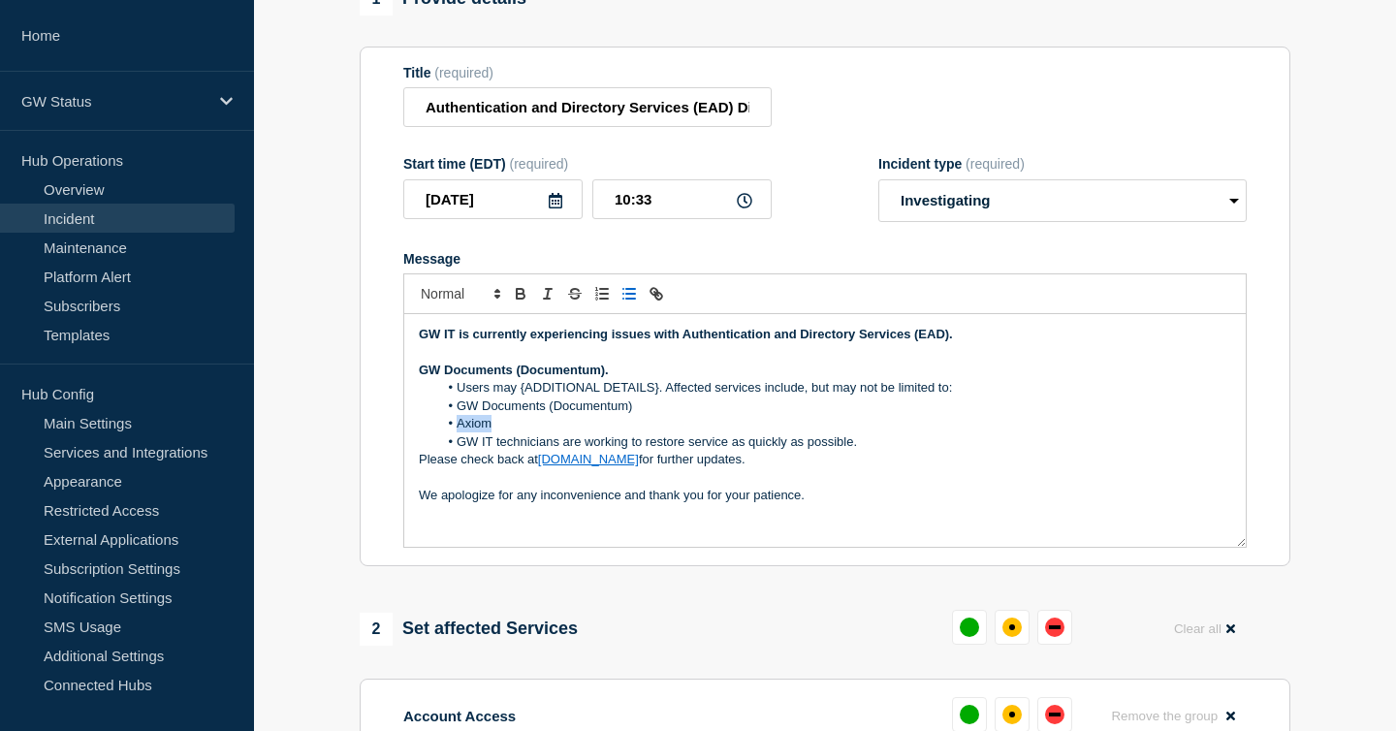
drag, startPoint x: 497, startPoint y: 448, endPoint x: 459, endPoint y: 446, distance: 38.8
click at [459, 432] on li "Axiom" at bounding box center [835, 423] width 794 height 17
drag, startPoint x: 629, startPoint y: 396, endPoint x: 413, endPoint y: 395, distance: 216.2
click at [413, 395] on div "GW IT is currently experiencing issues with Authentication and Directory Servic…" at bounding box center [824, 430] width 841 height 233
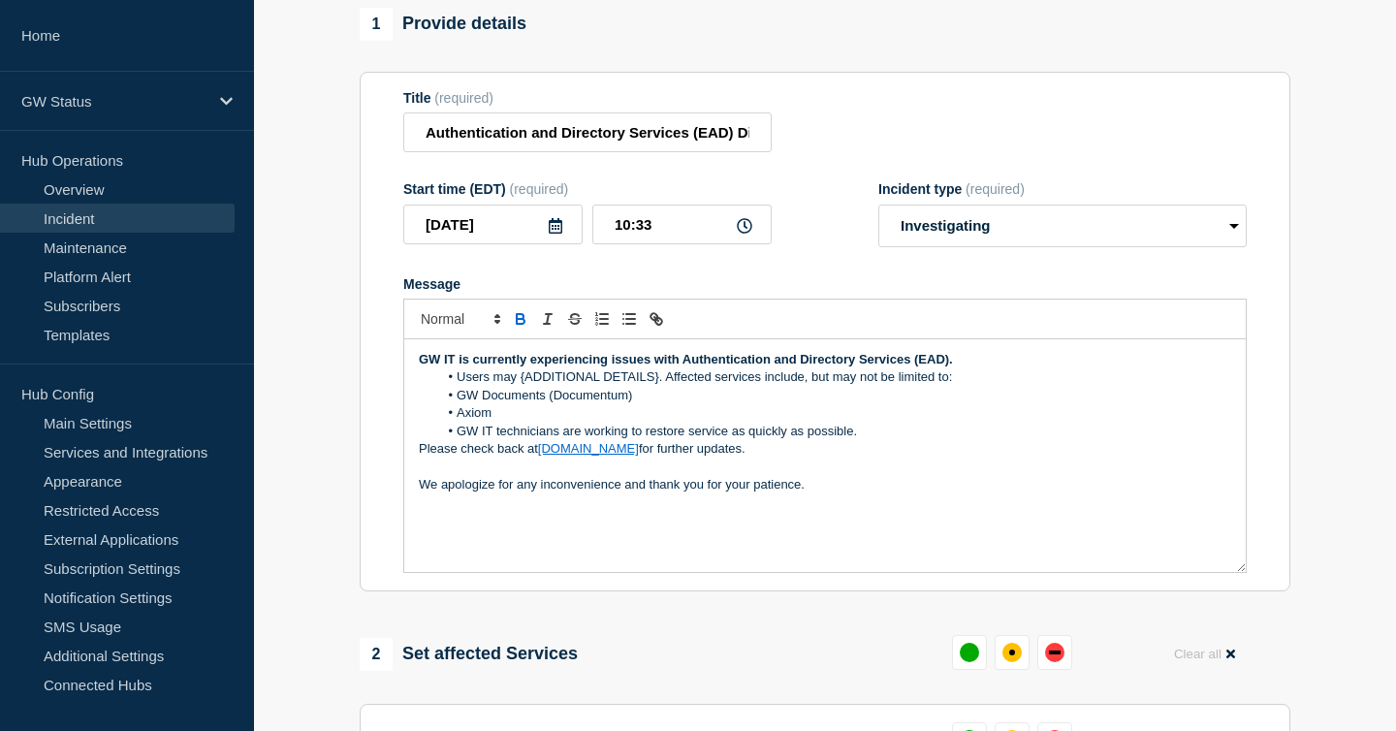
scroll to position [159, 0]
drag, startPoint x: 909, startPoint y: 383, endPoint x: 948, endPoint y: 383, distance: 38.8
click at [948, 368] on strong "GW IT is currently experiencing issues with Authentication and Directory Servic…" at bounding box center [686, 361] width 534 height 15
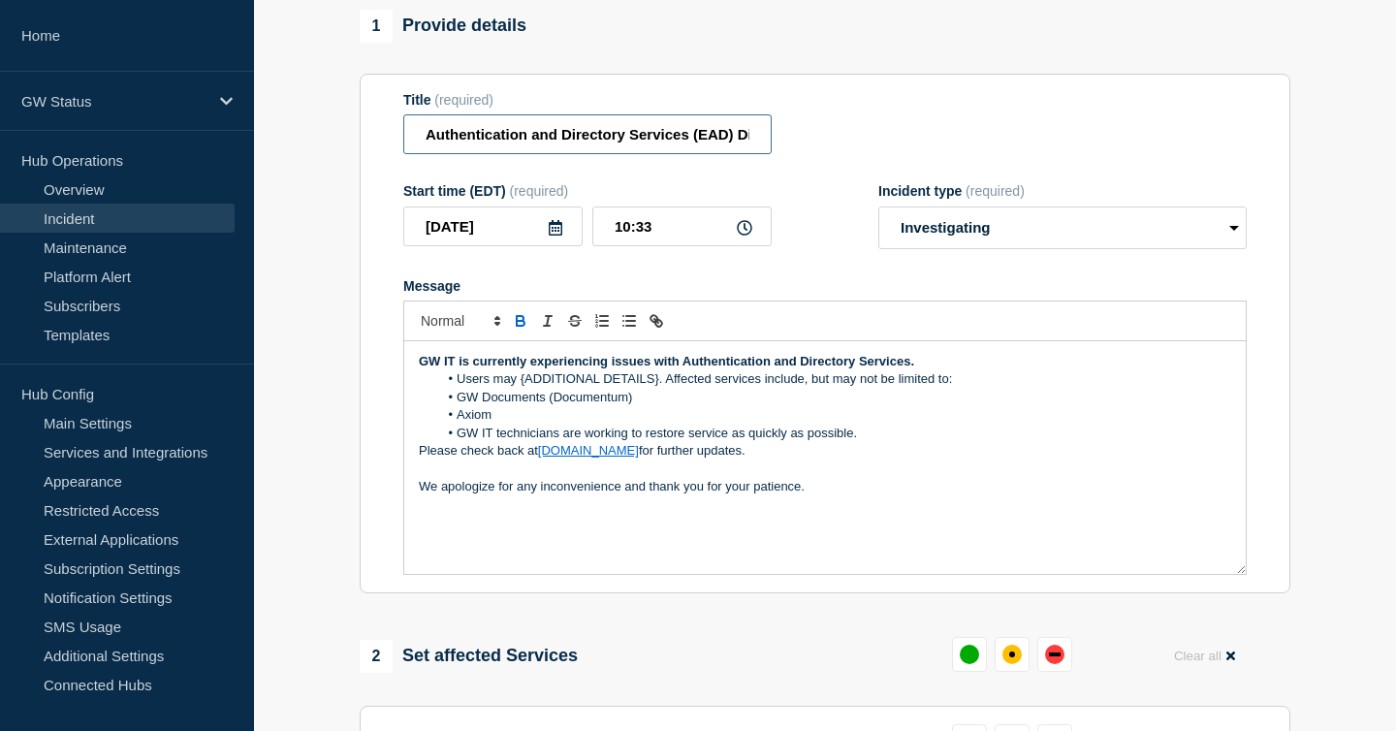
drag, startPoint x: 691, startPoint y: 147, endPoint x: 731, endPoint y: 147, distance: 39.7
click at [731, 147] on input "Authentication and Directory Services (EAD) Disruption" at bounding box center [587, 134] width 368 height 40
click at [457, 442] on span "Message" at bounding box center [457, 433] width 0 height 17
click at [456, 406] on li "GW Documents (Documentum)" at bounding box center [835, 397] width 794 height 17
click at [457, 424] on li "Axiom" at bounding box center [835, 414] width 794 height 17
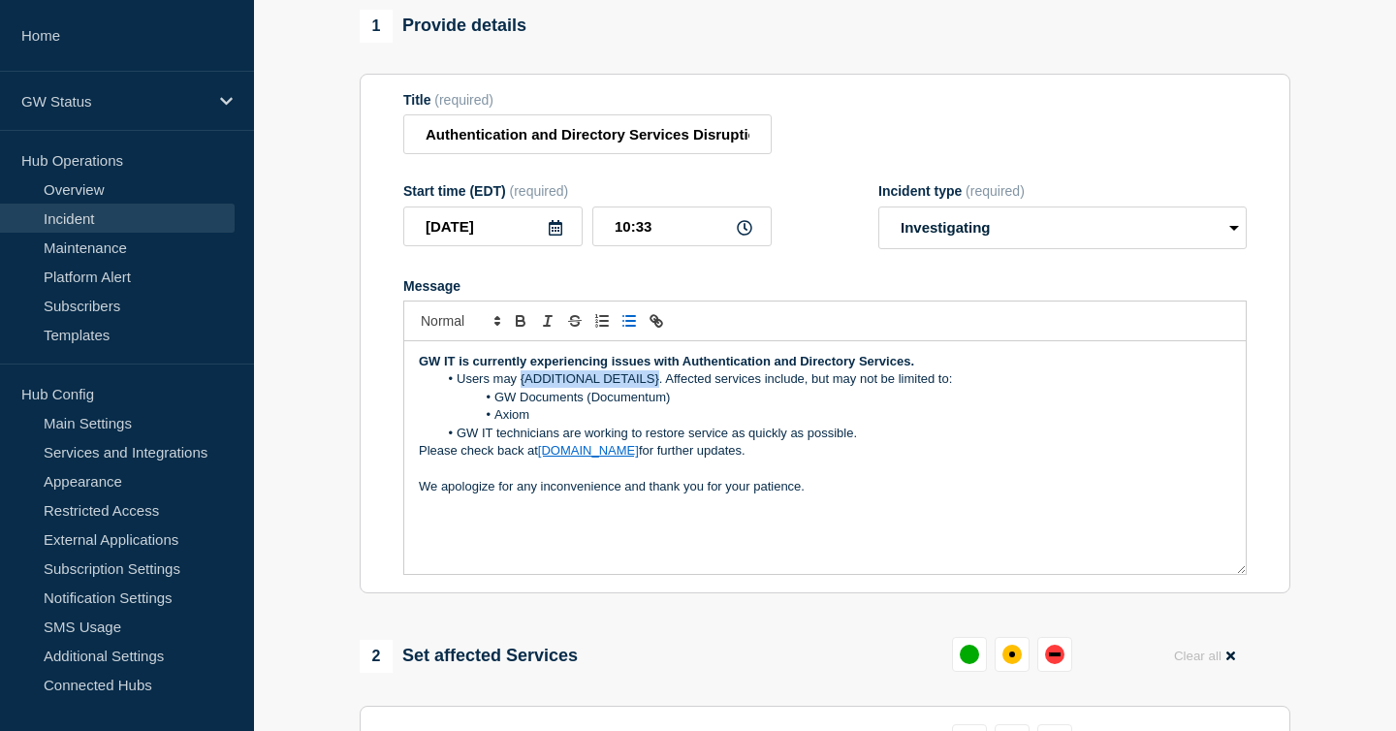
drag, startPoint x: 521, startPoint y: 396, endPoint x: 658, endPoint y: 396, distance: 137.7
click at [658, 388] on li "Users may {ADDITIONAL DETAILS}. Affected services include, but may not be limit…" at bounding box center [835, 378] width 794 height 17
drag, startPoint x: 521, startPoint y: 400, endPoint x: 459, endPoint y: 400, distance: 62.0
click at [459, 388] on li "Users may Users may be unable to log in to services and applications.. Affected…" at bounding box center [835, 378] width 794 height 17
click at [778, 388] on li "Users may be unable to log in to services and applications.. Affected services …" at bounding box center [835, 378] width 794 height 17
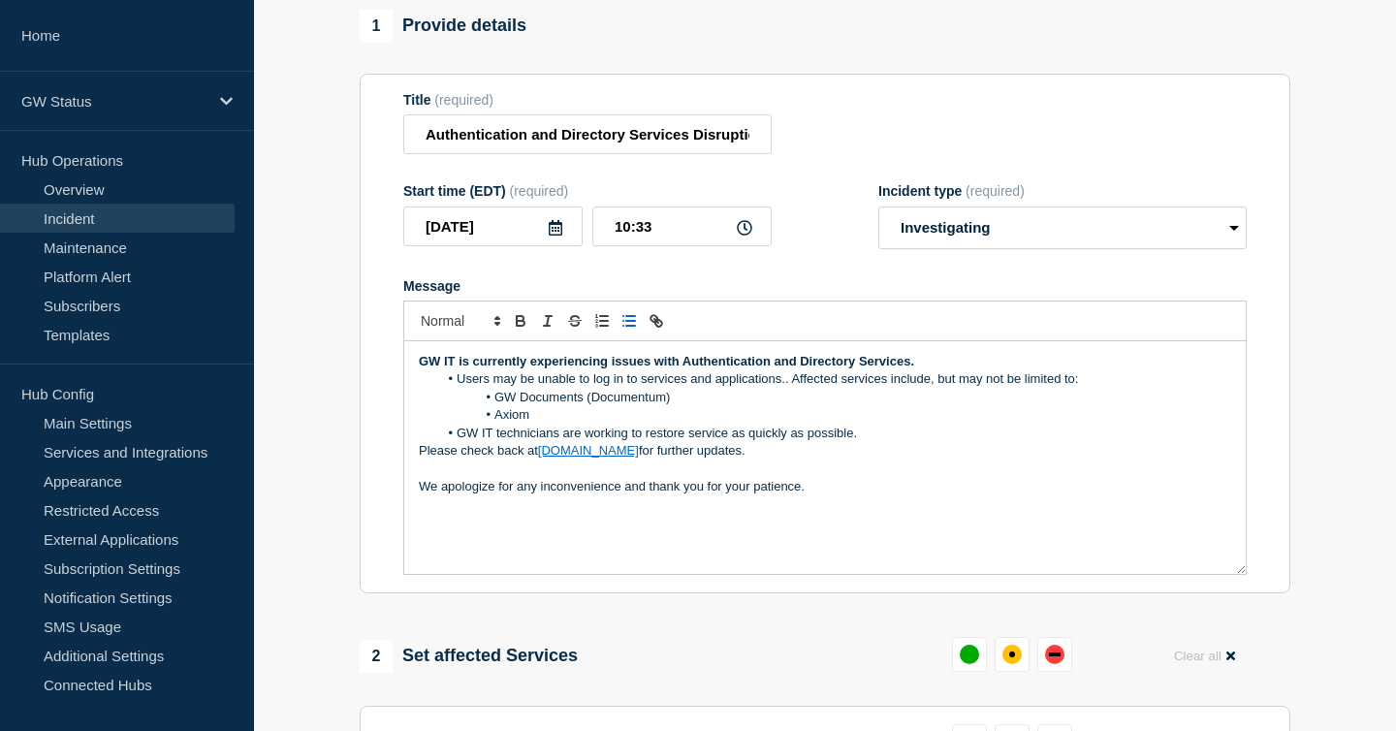
click at [0, 0] on lt-span "." at bounding box center [0, 0] width 0 height 0
drag, startPoint x: 784, startPoint y: 400, endPoint x: 459, endPoint y: 401, distance: 325.7
click at [459, 388] on li "Users may be unable to log in to services and applications. Affected services i…" at bounding box center [835, 378] width 794 height 17
copy li "Users may be unable to log in to services and applications."
click at [649, 388] on li "Users may be unable to log in to services and applications. Affected services i…" at bounding box center [835, 378] width 794 height 17
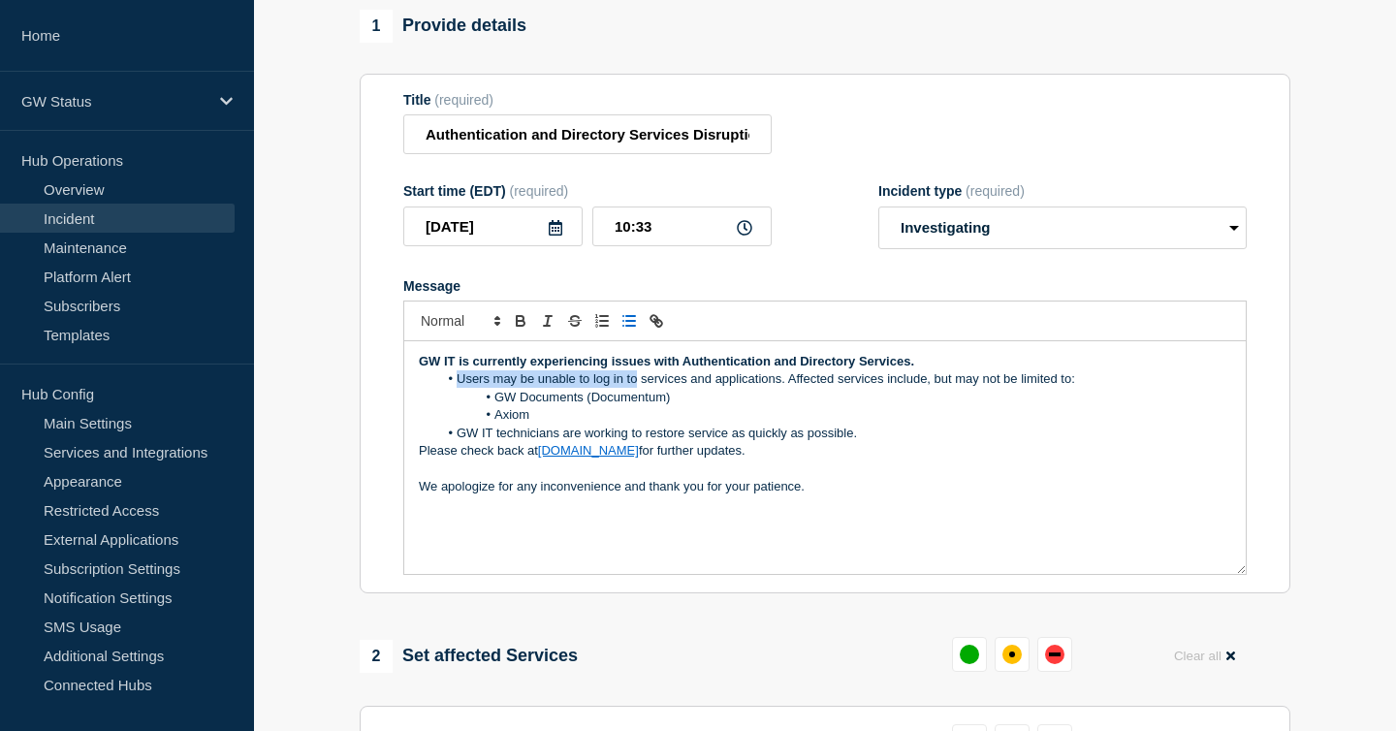
drag, startPoint x: 636, startPoint y: 400, endPoint x: 459, endPoint y: 405, distance: 177.5
click at [459, 388] on li "Users may be unable to log in to services and applications. Affected services i…" at bounding box center [835, 378] width 794 height 17
click at [459, 406] on li "GW Documents (Documentum)" at bounding box center [835, 397] width 794 height 17
click at [456, 388] on li "experience log in issues and be unable to services and applications. Affected s…" at bounding box center [835, 378] width 794 height 17
click at [748, 388] on li "Users may experience log in issues and be unable to services and applications. …" at bounding box center [835, 378] width 794 height 17
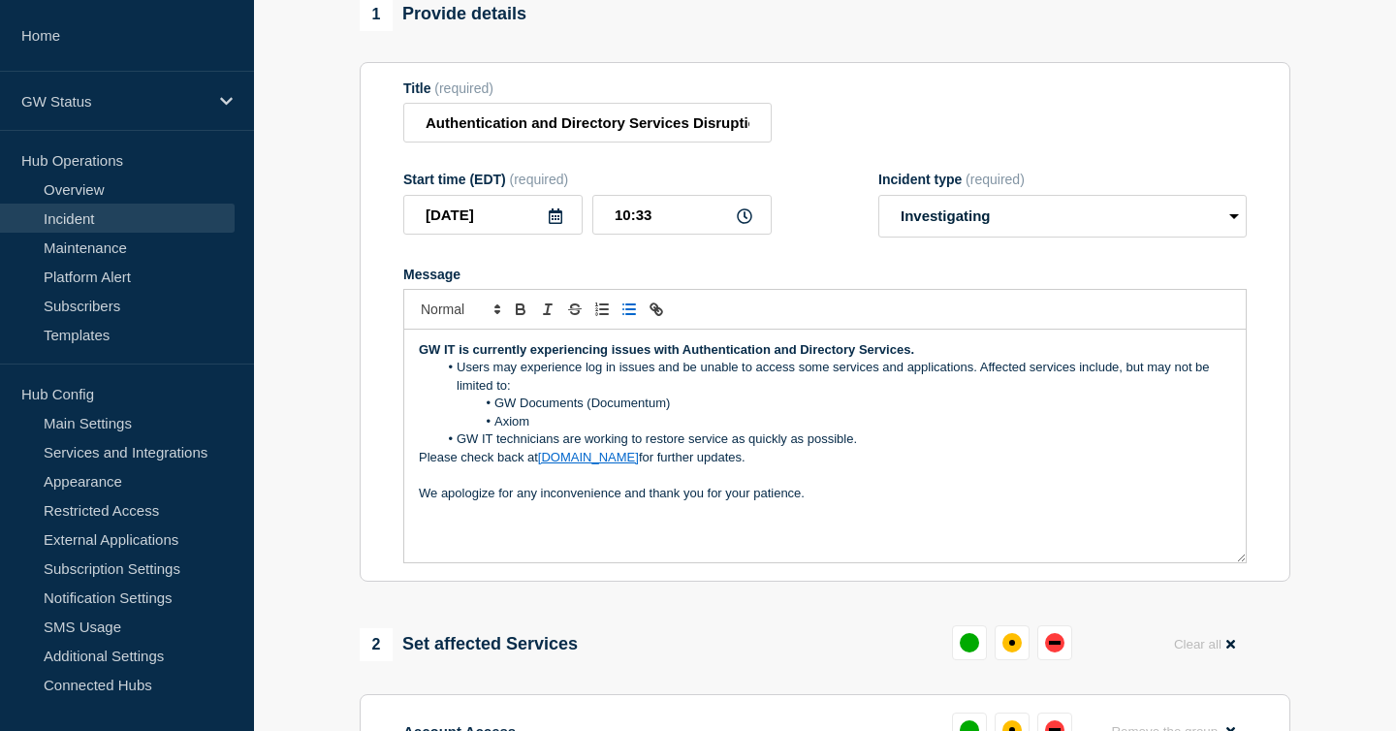
scroll to position [173, 0]
drag, startPoint x: 902, startPoint y: 389, endPoint x: 839, endPoint y: 389, distance: 63.0
click at [839, 389] on li "Users may experience log in issues and be unable to access some services and ap…" at bounding box center [835, 375] width 794 height 36
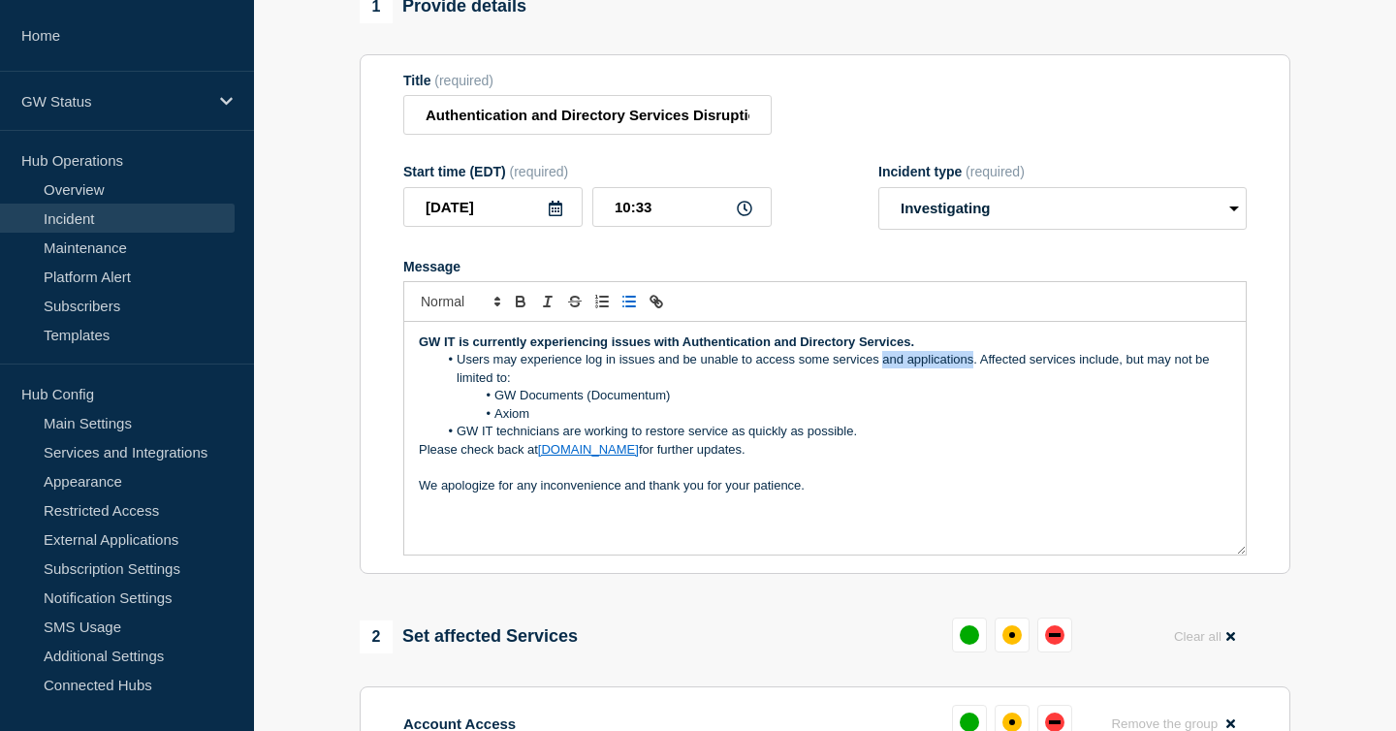
drag, startPoint x: 972, startPoint y: 382, endPoint x: 883, endPoint y: 379, distance: 89.2
click at [883, 379] on li "Users may experience log in issues and be unable to access some services and ap…" at bounding box center [835, 369] width 794 height 36
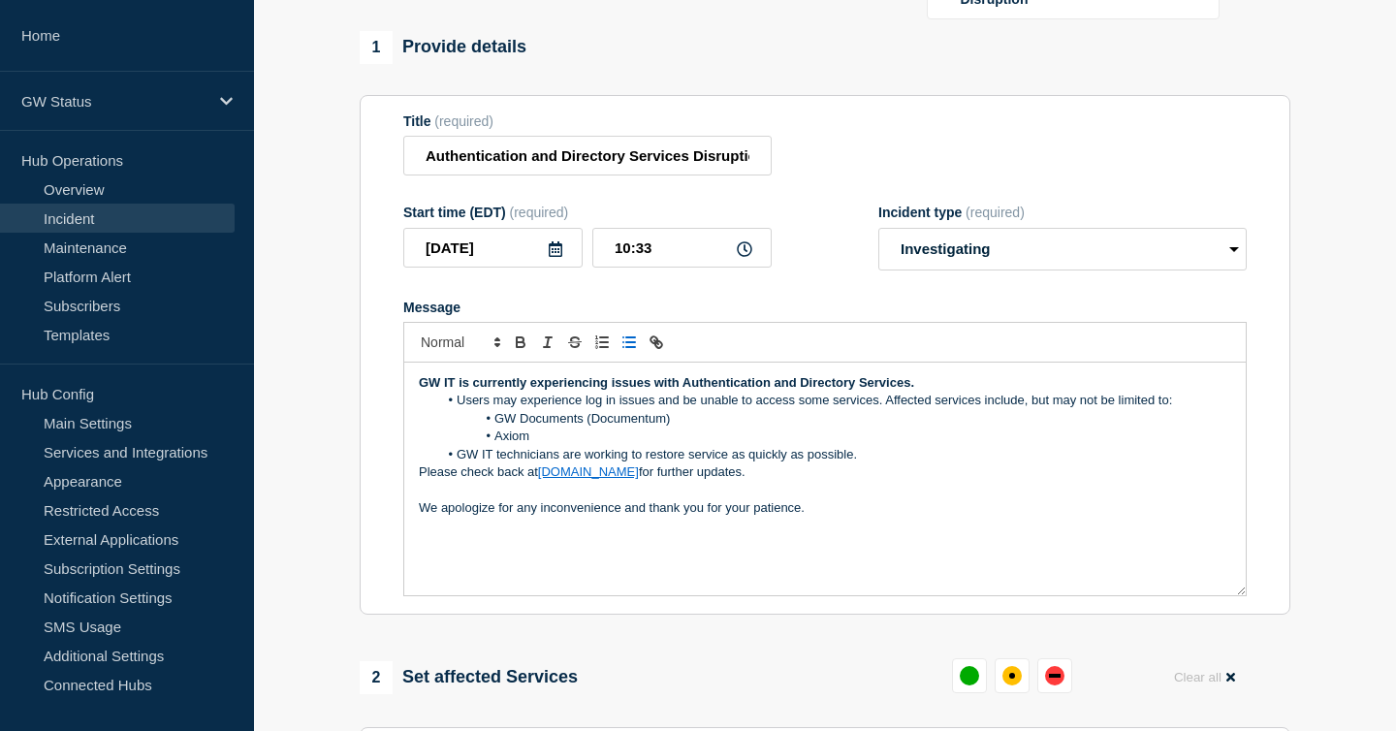
scroll to position [137, 0]
click at [429, 173] on input "Authentication and Directory Services Disruption" at bounding box center [587, 157] width 368 height 40
type input "Authentication and Directory Services Disruption"
click at [884, 410] on li "Users may experience log in issues and be unable to access some services. Affec…" at bounding box center [835, 401] width 794 height 17
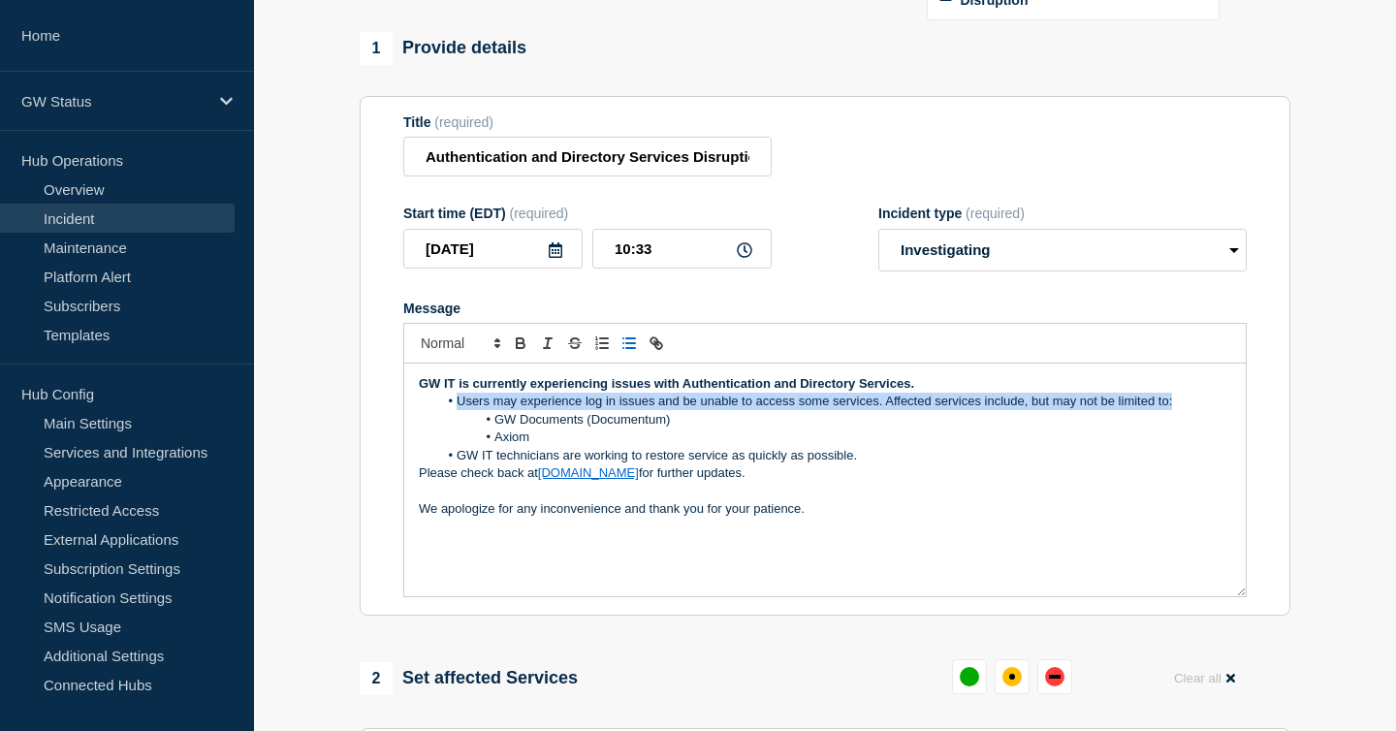
drag, startPoint x: 1180, startPoint y: 426, endPoint x: 454, endPoint y: 423, distance: 726.1
click at [454, 410] on li "Users may experience log in issues and be unable to access some services. Affec…" at bounding box center [835, 401] width 794 height 17
copy li "Users may experience log in issues and be unable to access some services. Affec…"
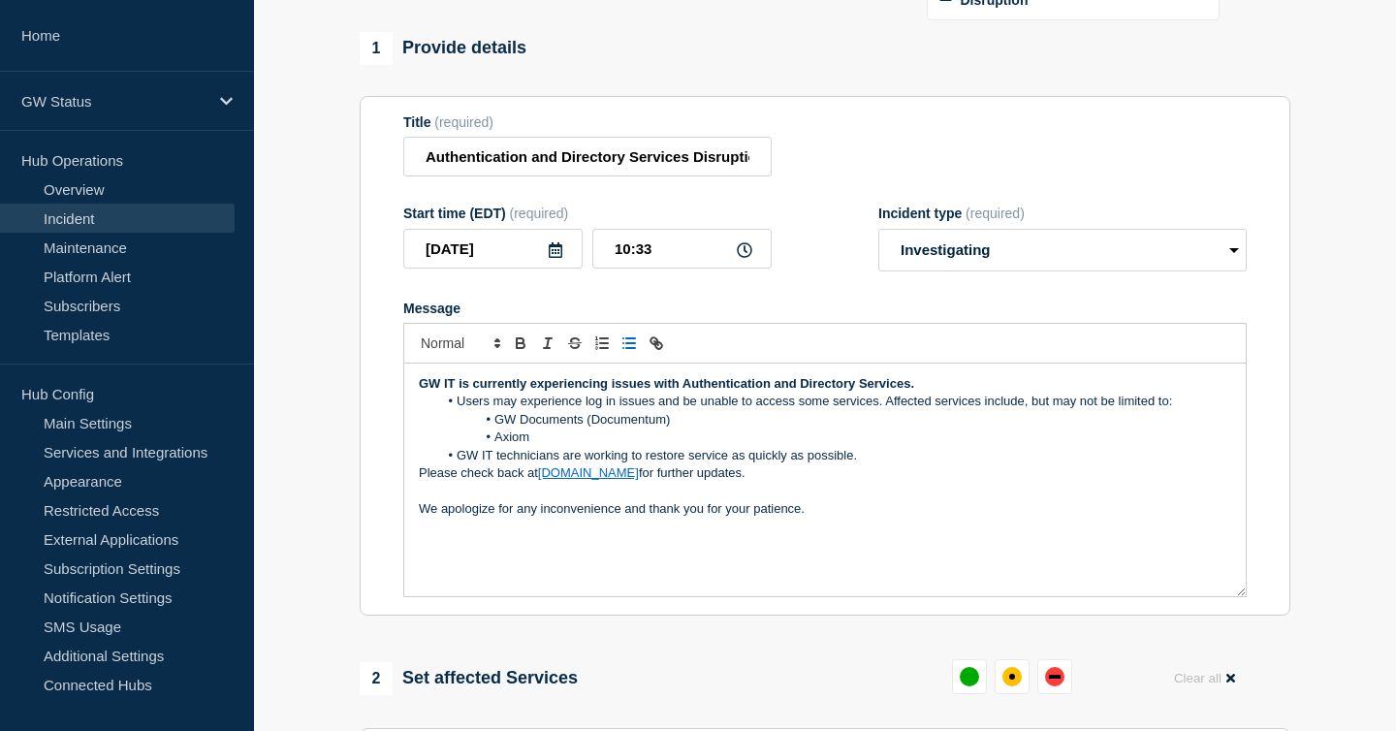
click at [723, 428] on li "GW Documents (Documentum)" at bounding box center [835, 419] width 794 height 17
click at [762, 446] on li "Axiom" at bounding box center [835, 436] width 794 height 17
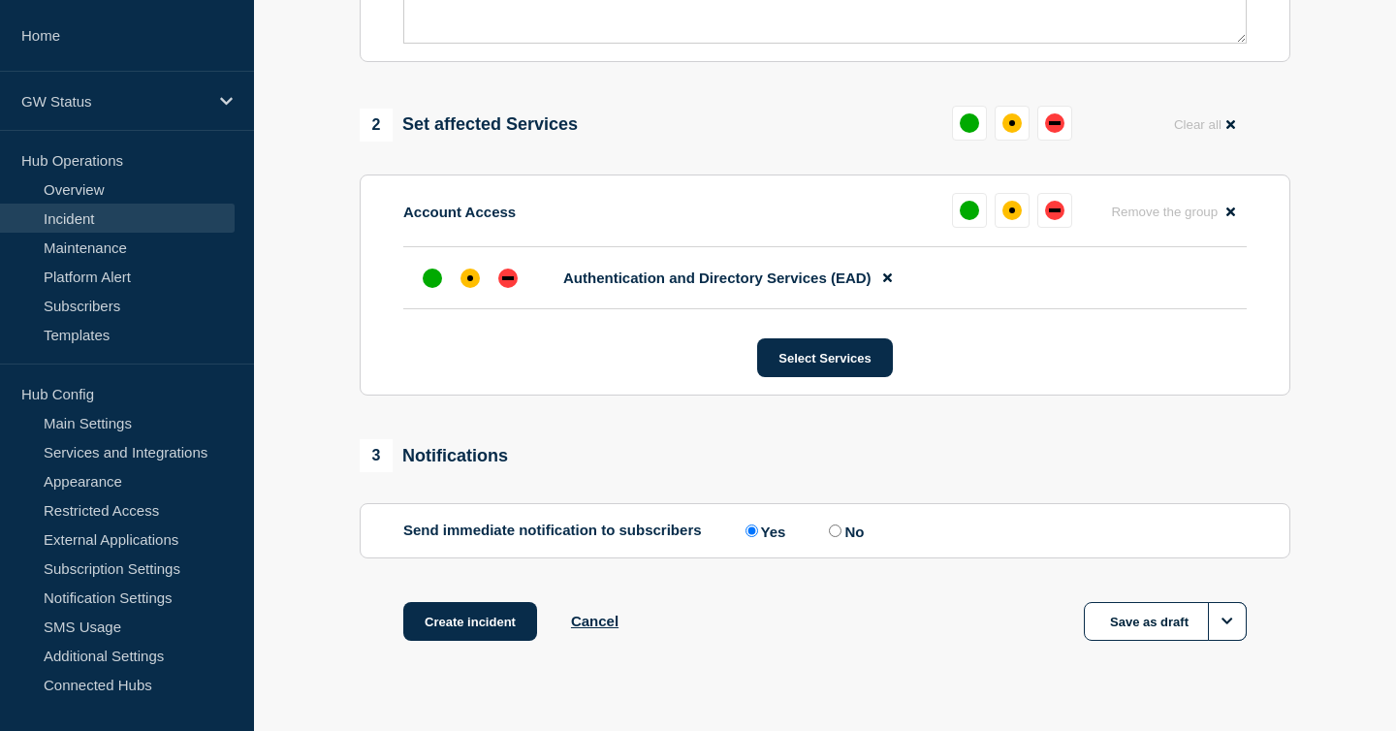
scroll to position [757, 0]
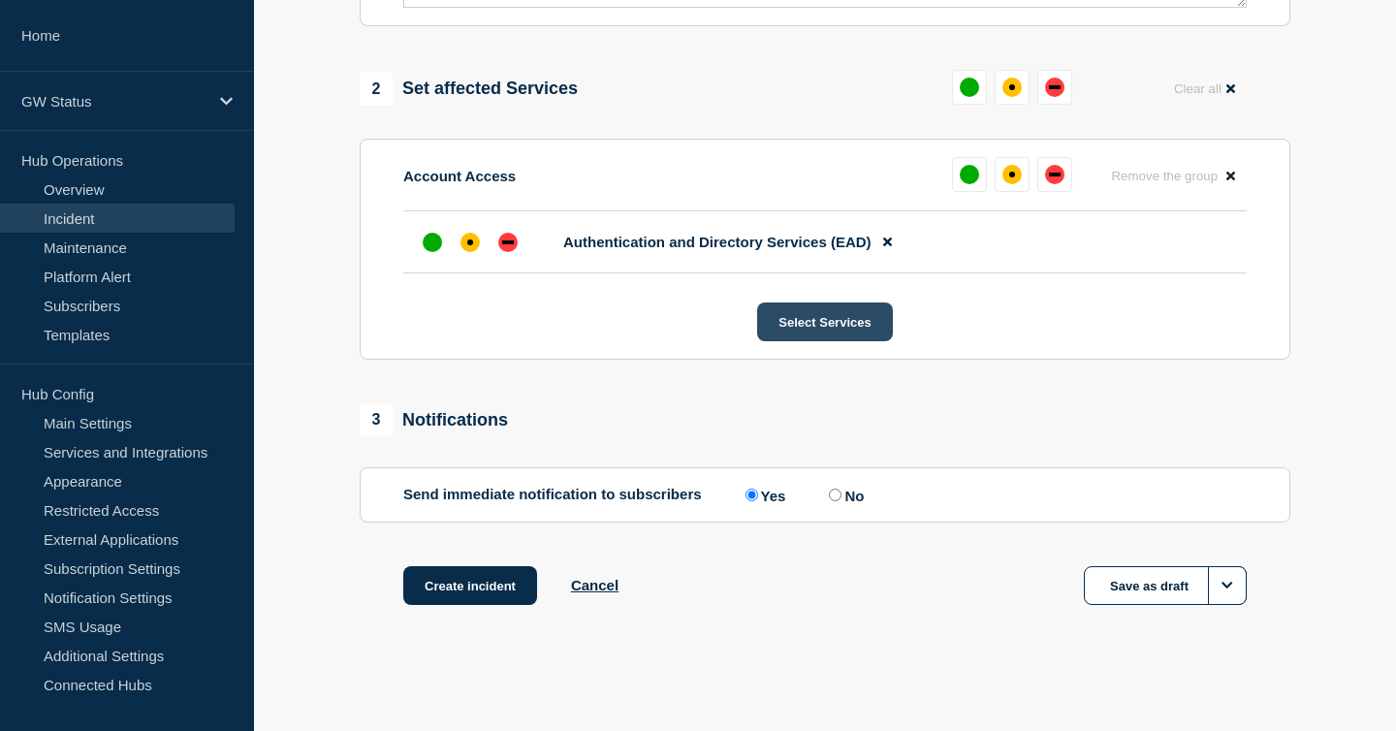
click at [808, 323] on button "Select Services" at bounding box center [824, 321] width 135 height 39
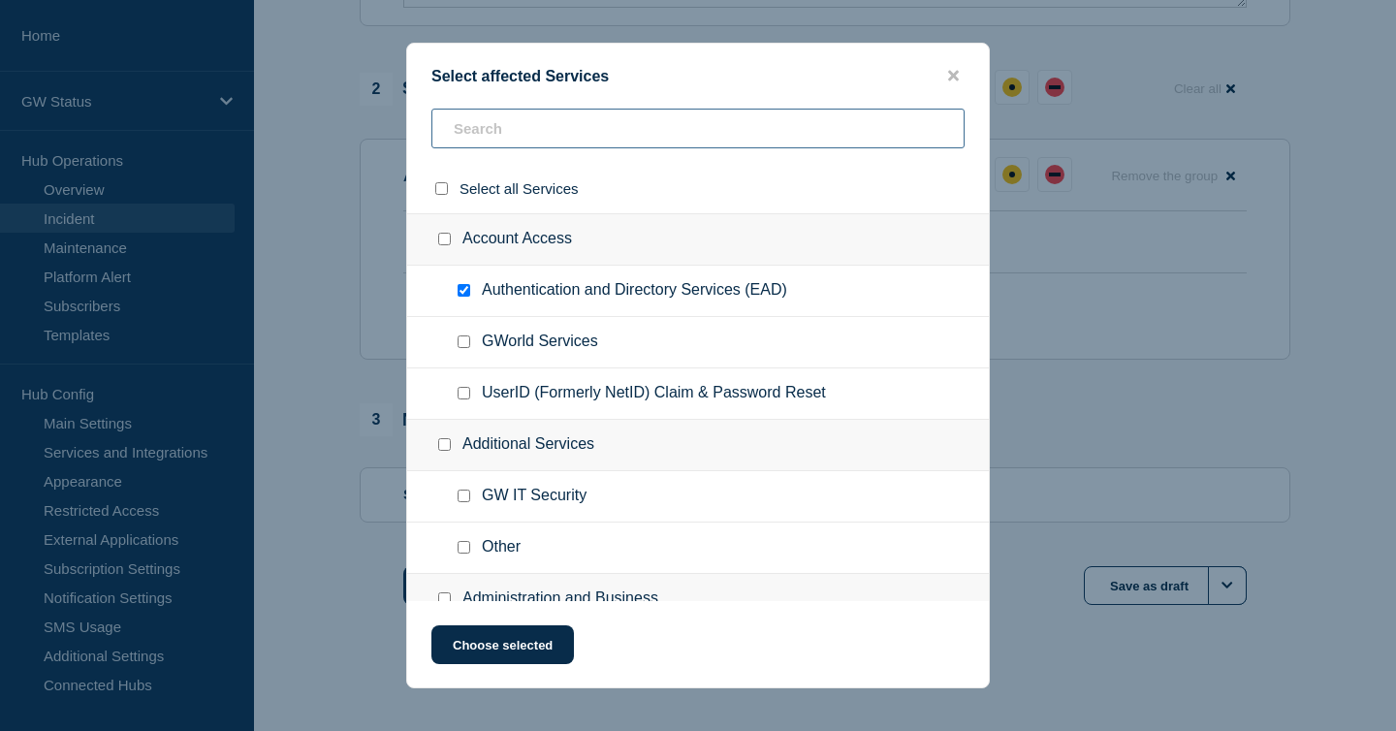
click at [784, 126] on input "text" at bounding box center [697, 129] width 533 height 40
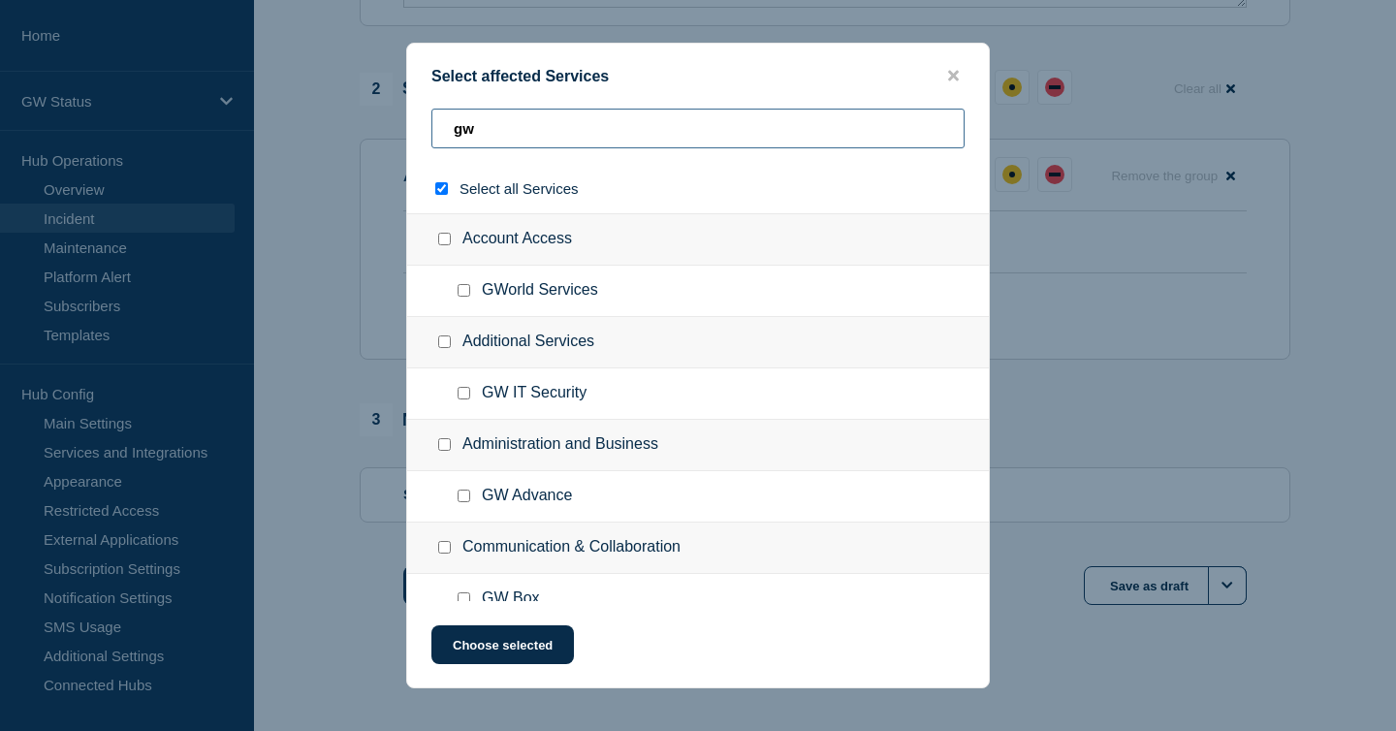
type input "gw d"
checkbox input "true"
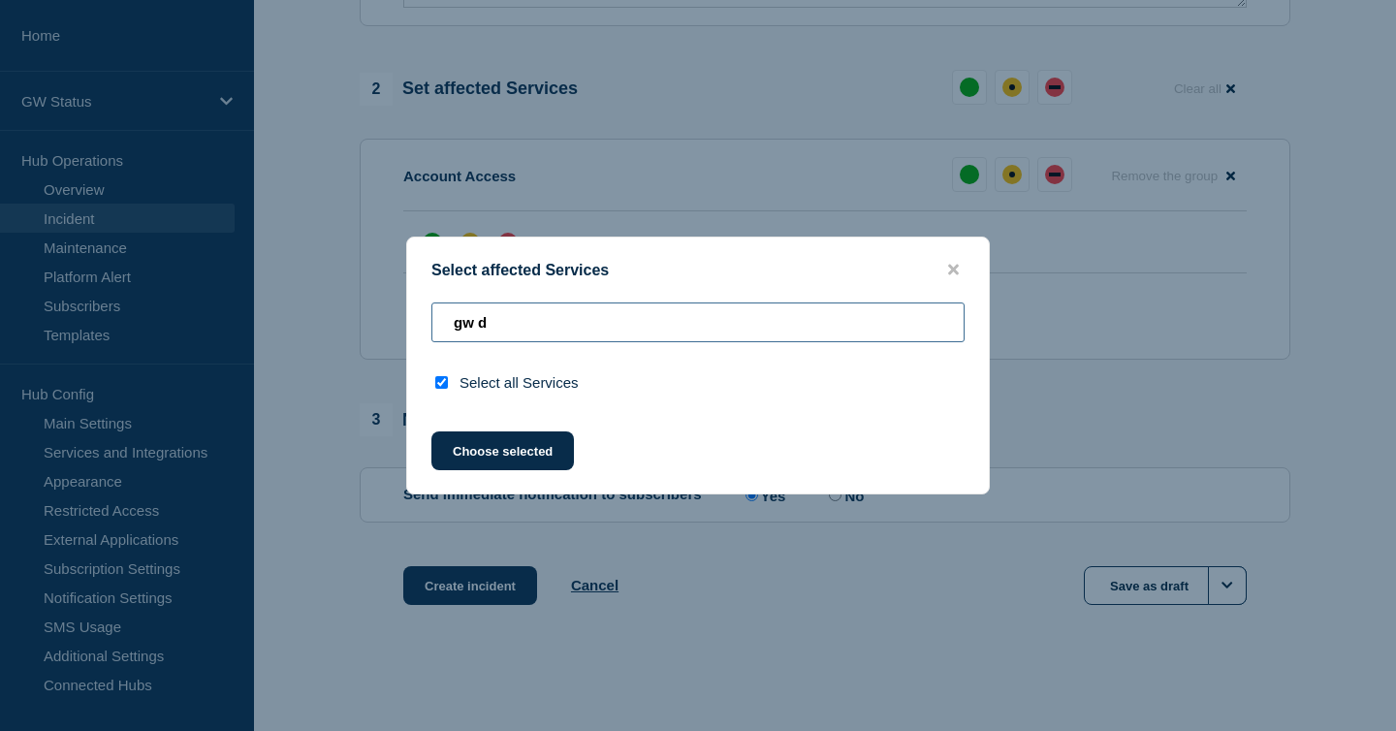
type input "gw"
checkbox input "false"
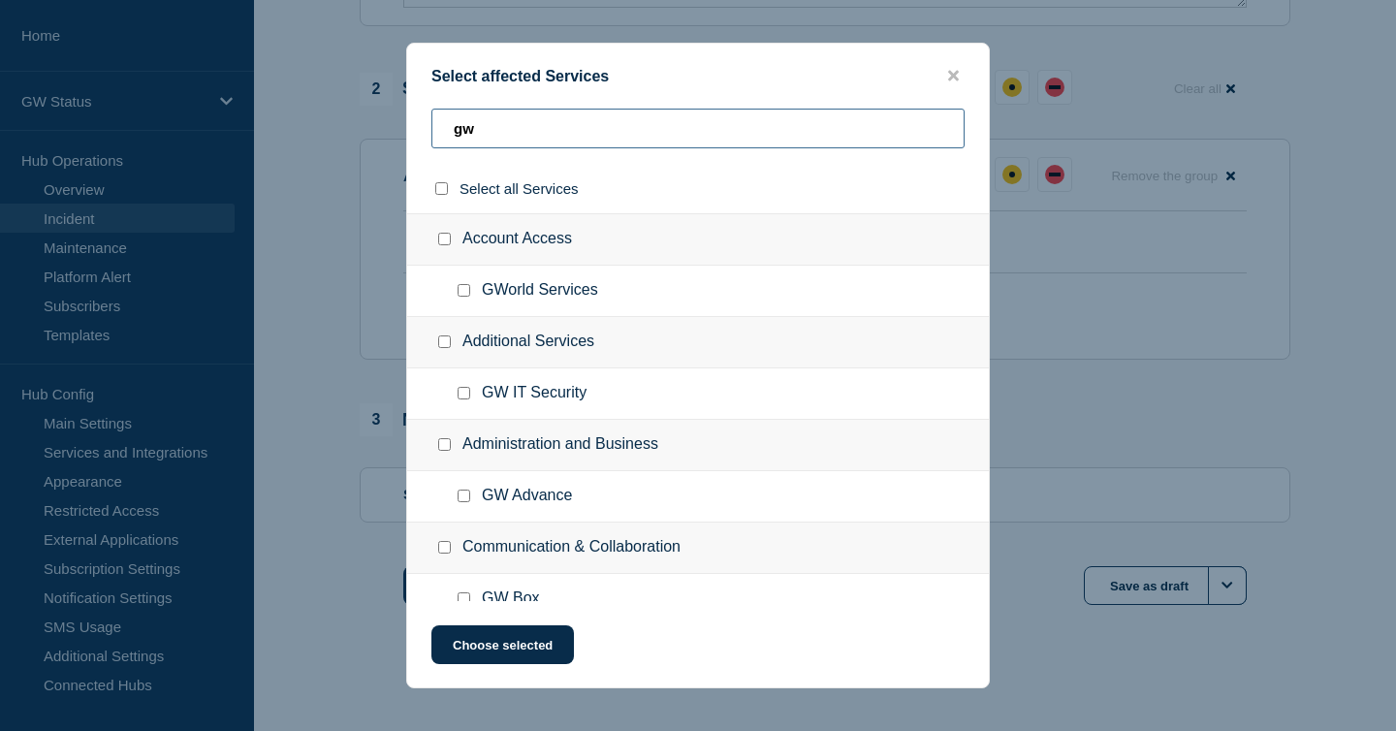
type input "g"
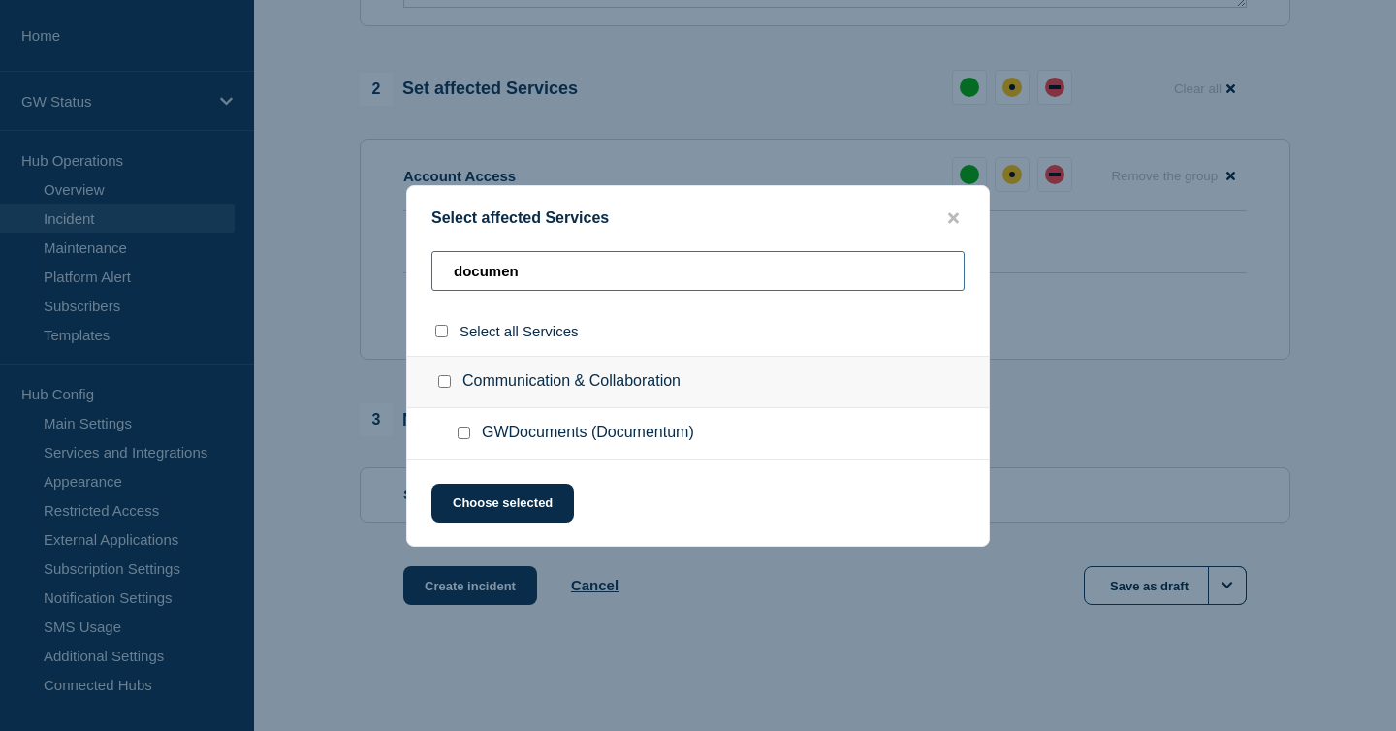
type input "documen"
click at [461, 436] on input "GWDocuments (Documentum) checkbox" at bounding box center [464, 433] width 13 height 13
checkbox input "true"
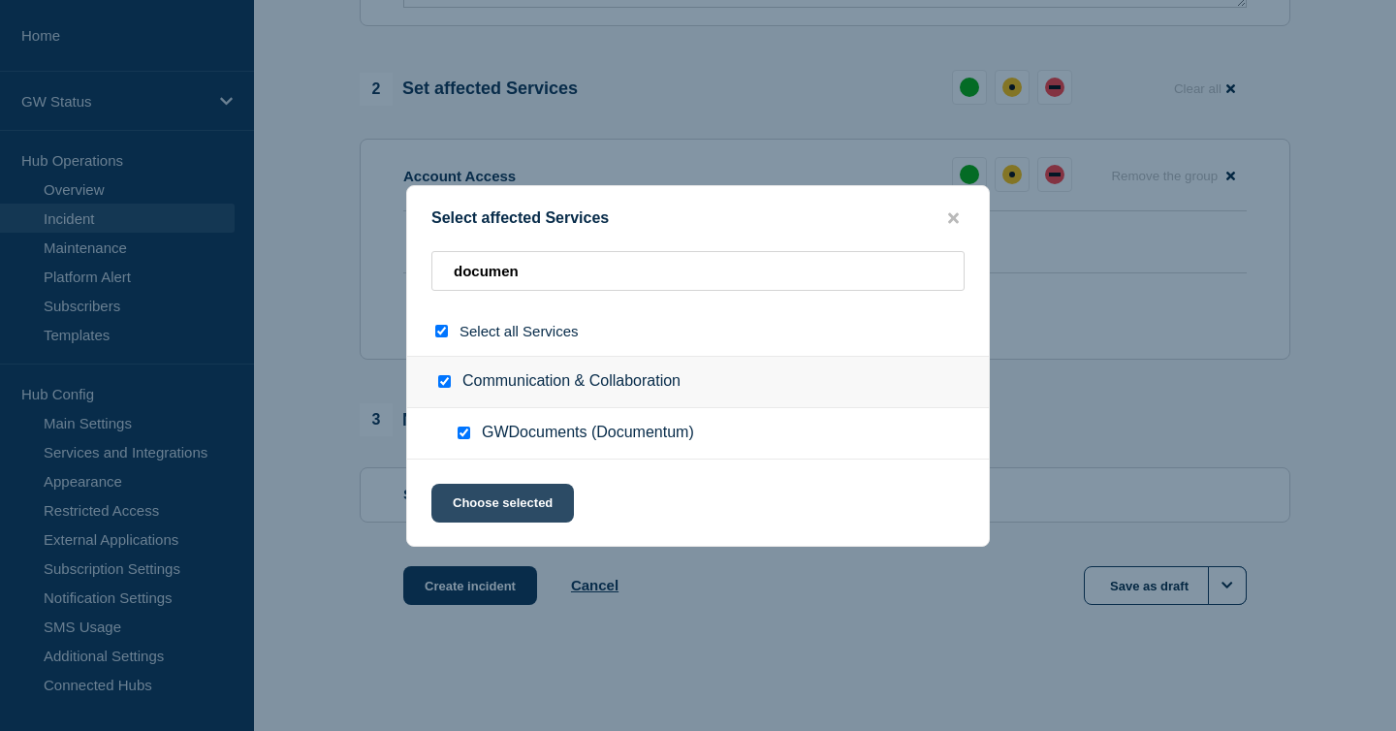
click at [521, 510] on button "Choose selected" at bounding box center [502, 503] width 143 height 39
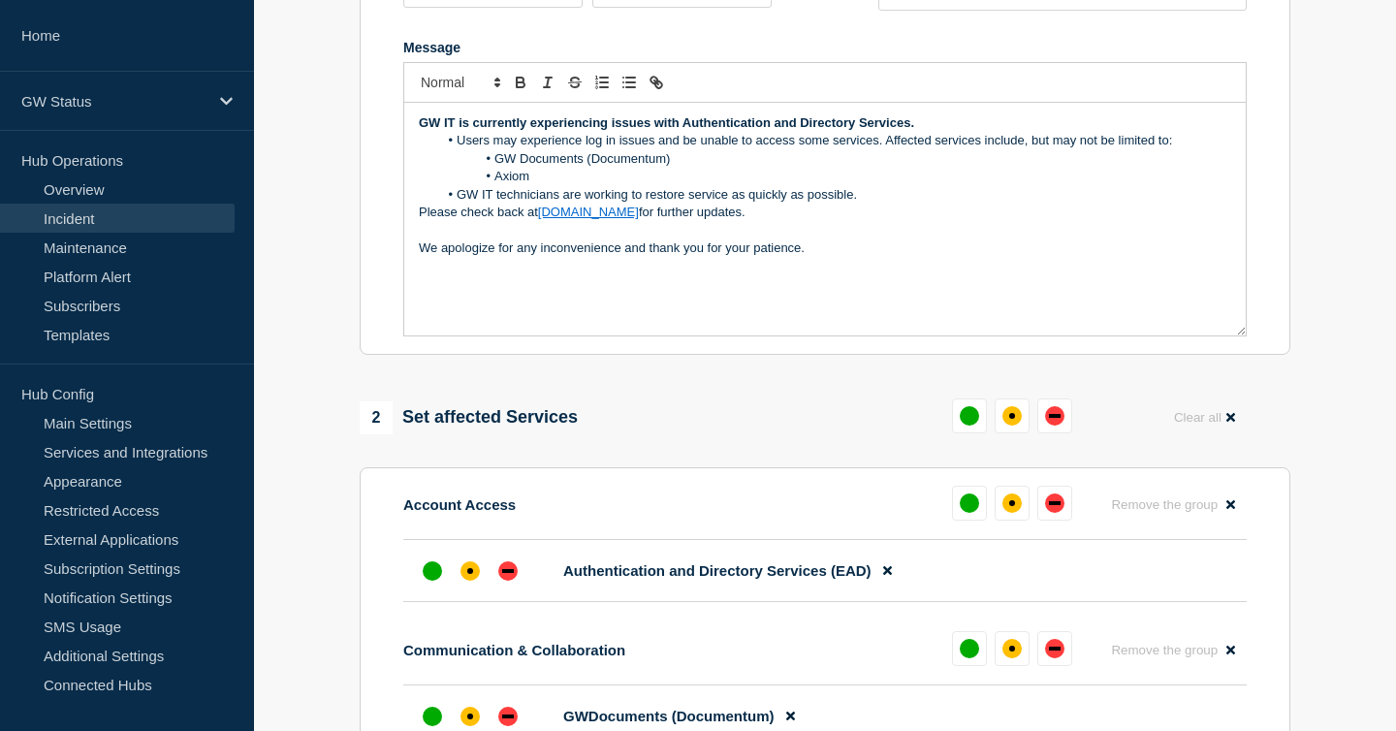
scroll to position [75, 0]
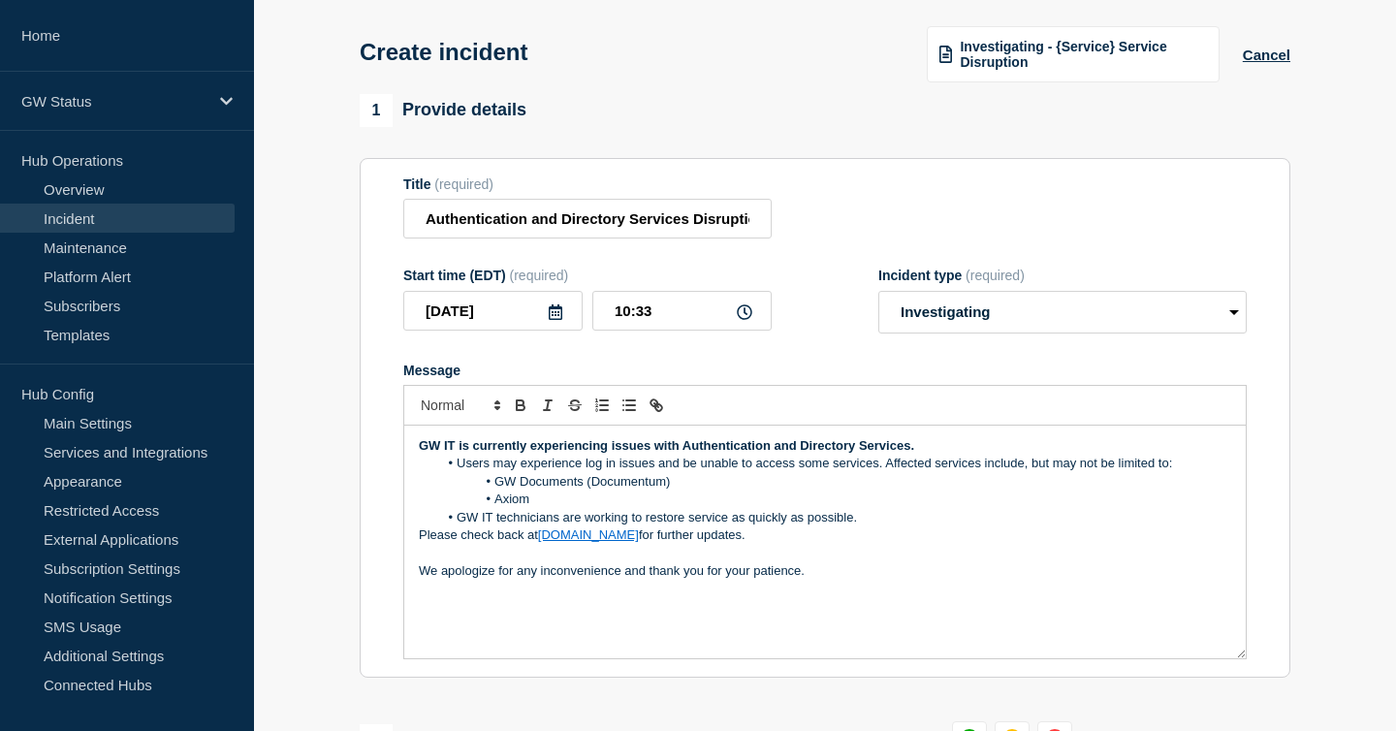
click at [636, 580] on p "We apologize for any inconvenience and thank you for your patience." at bounding box center [825, 570] width 812 height 17
click at [0, 0] on lt-span ", and" at bounding box center [0, 0] width 0 height 0
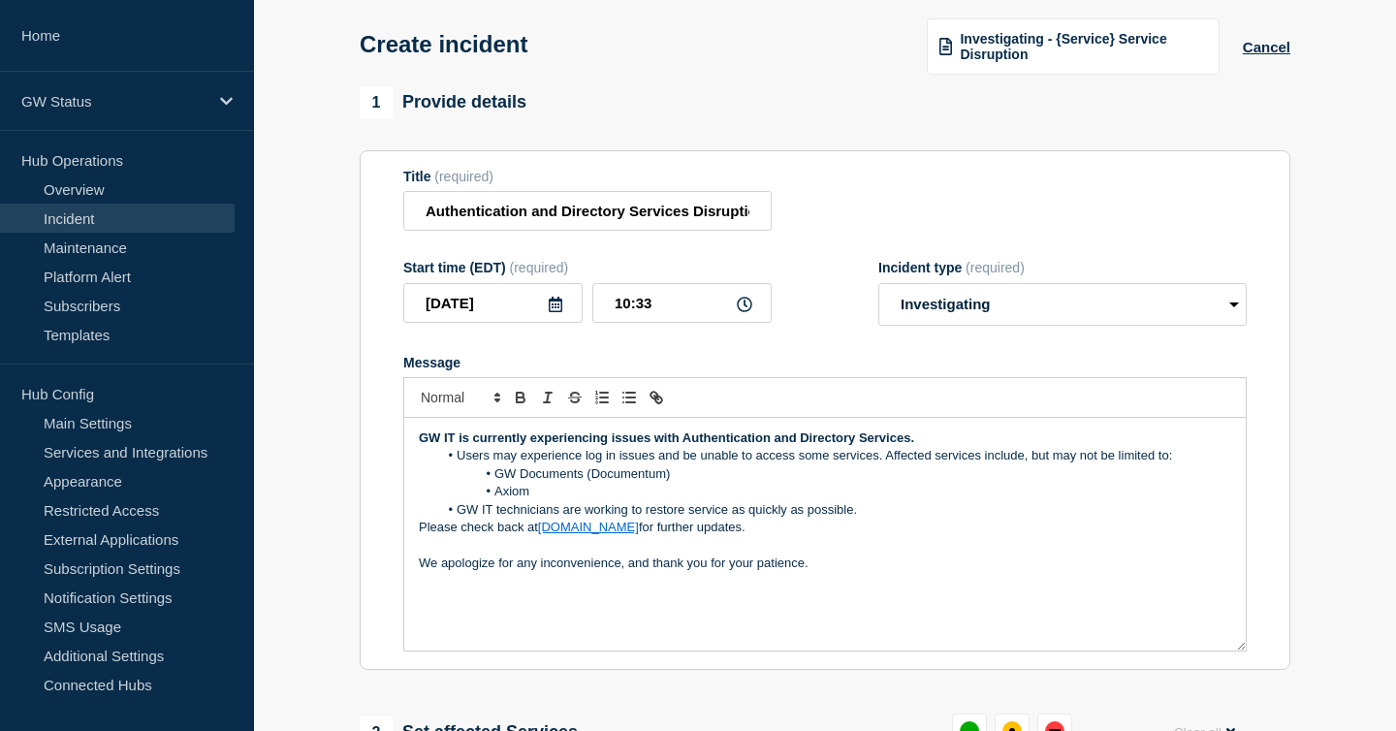
scroll to position [79, 0]
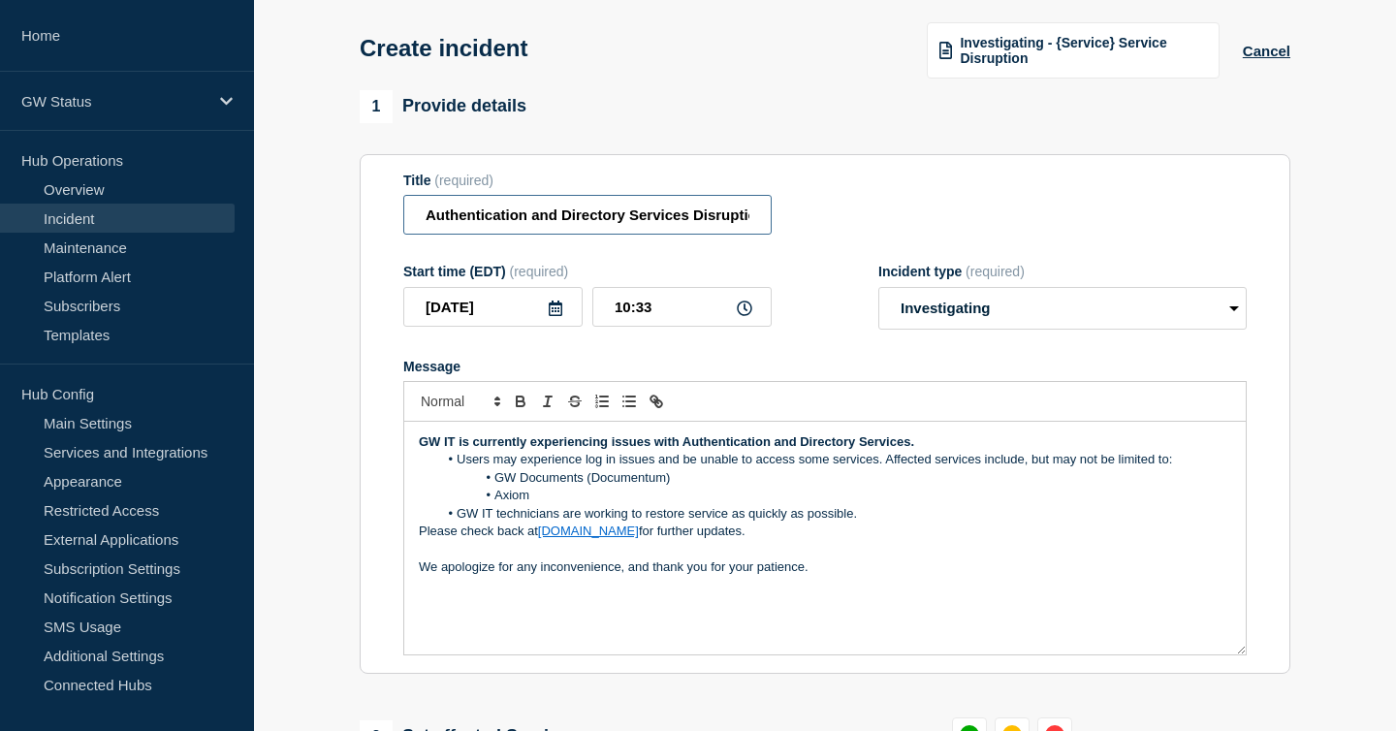
click at [536, 227] on input "Authentication and Directory Services Disruption" at bounding box center [587, 215] width 368 height 40
click at [678, 233] on input "Authentication and Directory Services Disruption" at bounding box center [587, 215] width 368 height 40
click at [0, 0] on lt-div at bounding box center [0, 0] width 0 height 0
click at [871, 523] on li "GW IT technicians are working to restore service as quickly as possible." at bounding box center [835, 513] width 794 height 17
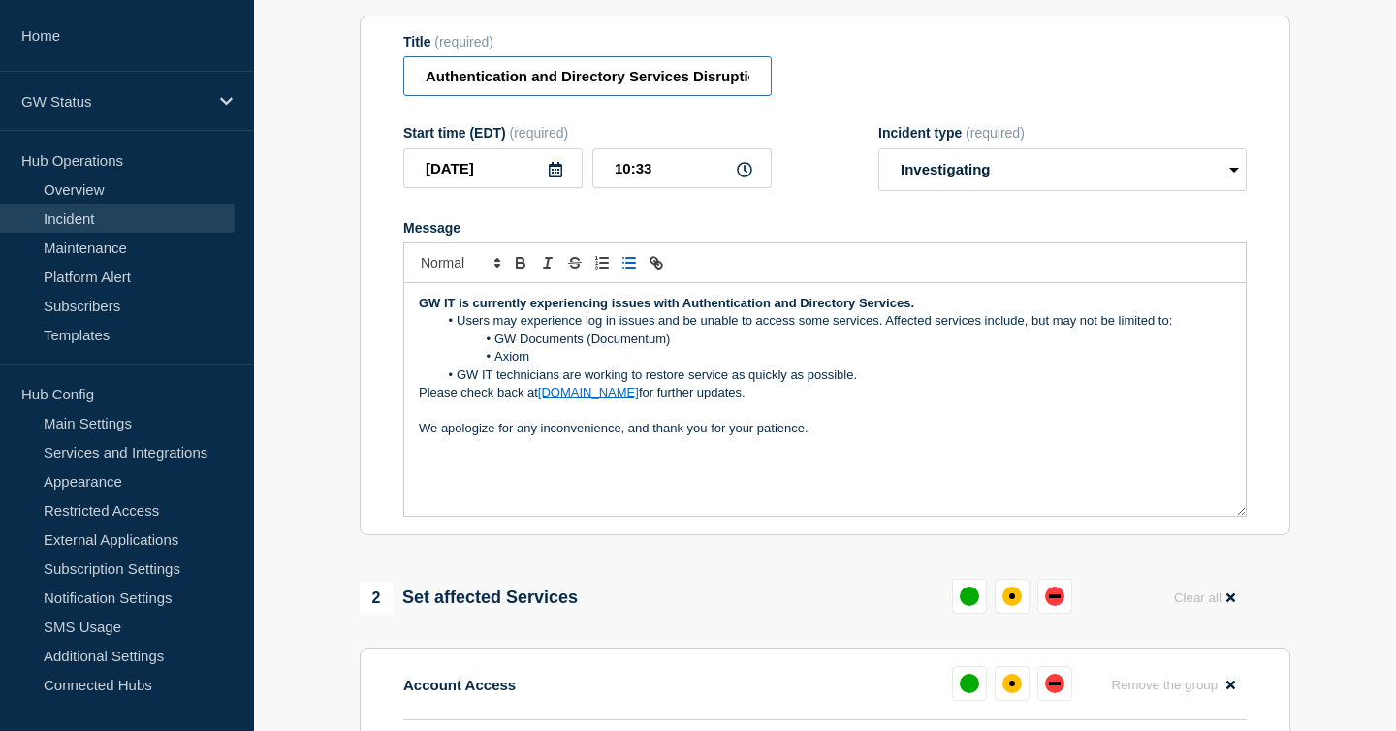
scroll to position [0, 17]
drag, startPoint x: 526, startPoint y: 90, endPoint x: 811, endPoint y: 95, distance: 285.1
click at [811, 95] on div "Title (required) Authentication and Directory Services Disruption" at bounding box center [824, 65] width 843 height 63
click at [718, 86] on input "Authentication and Directory Services Disruption" at bounding box center [587, 76] width 368 height 40
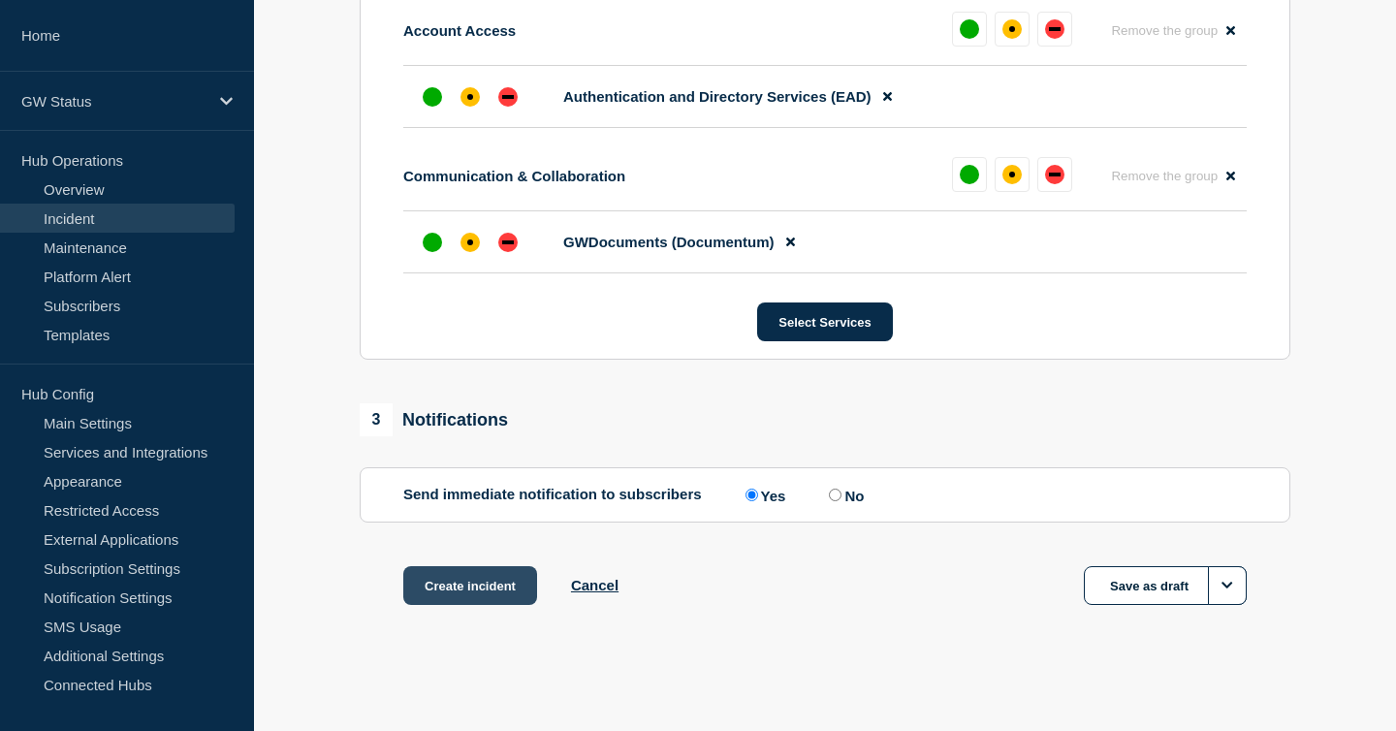
scroll to position [0, 0]
click at [482, 601] on button "Create incident" at bounding box center [470, 585] width 134 height 39
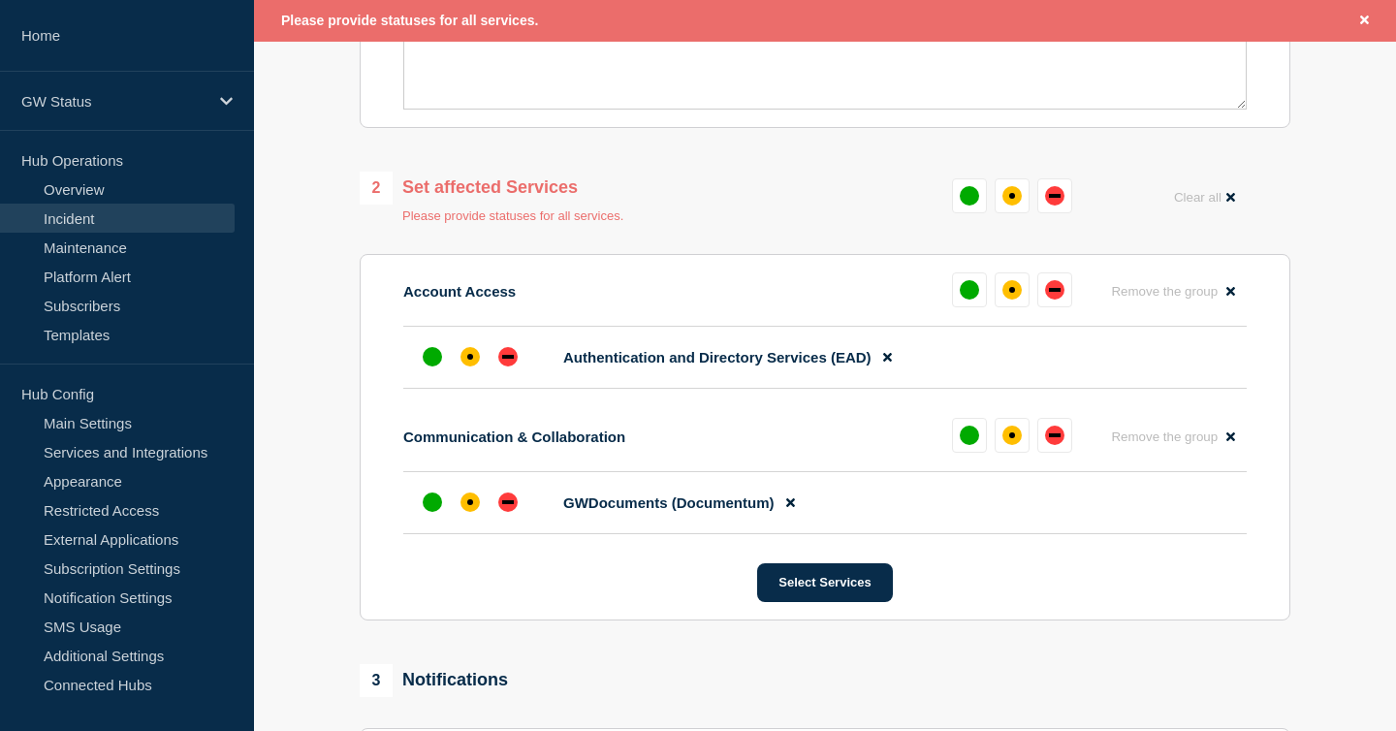
scroll to position [662, 0]
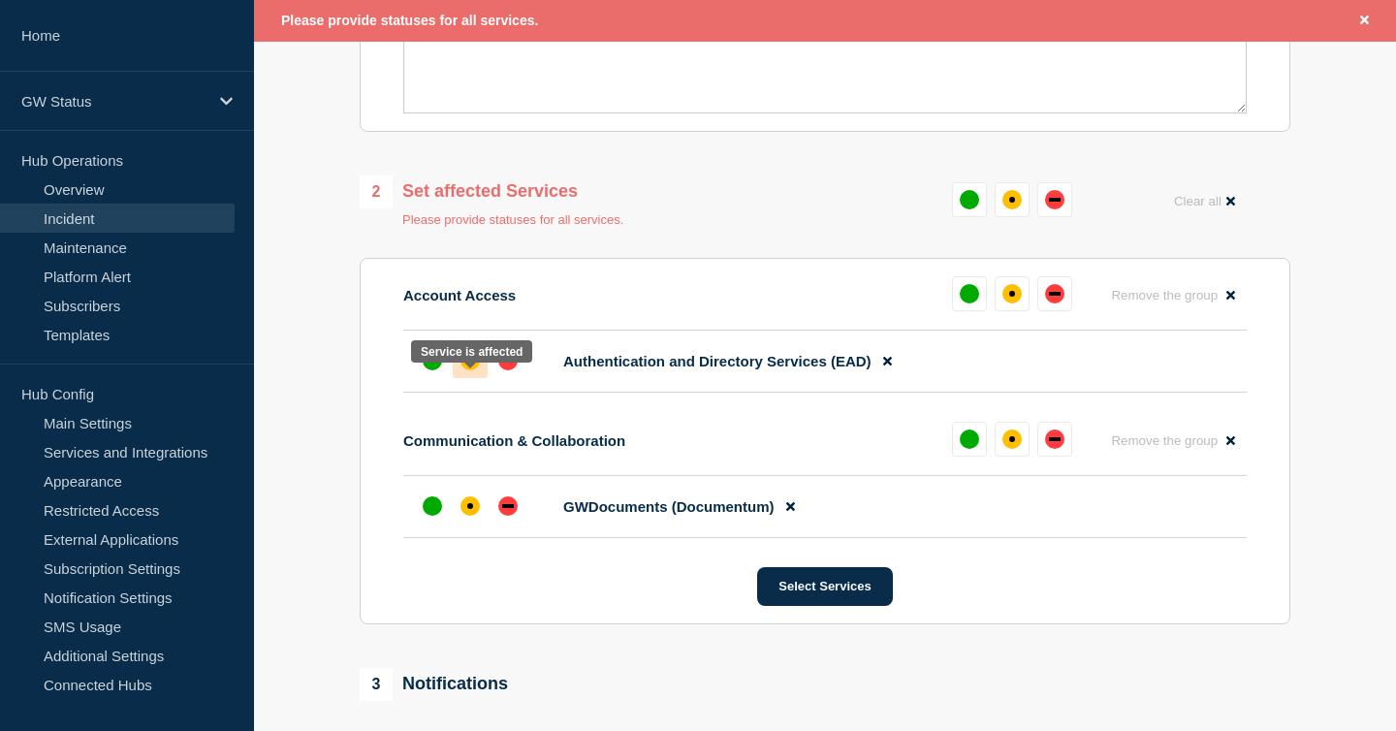
click at [470, 370] on div "affected" at bounding box center [469, 360] width 19 height 19
click at [470, 516] on div "affected" at bounding box center [469, 505] width 19 height 19
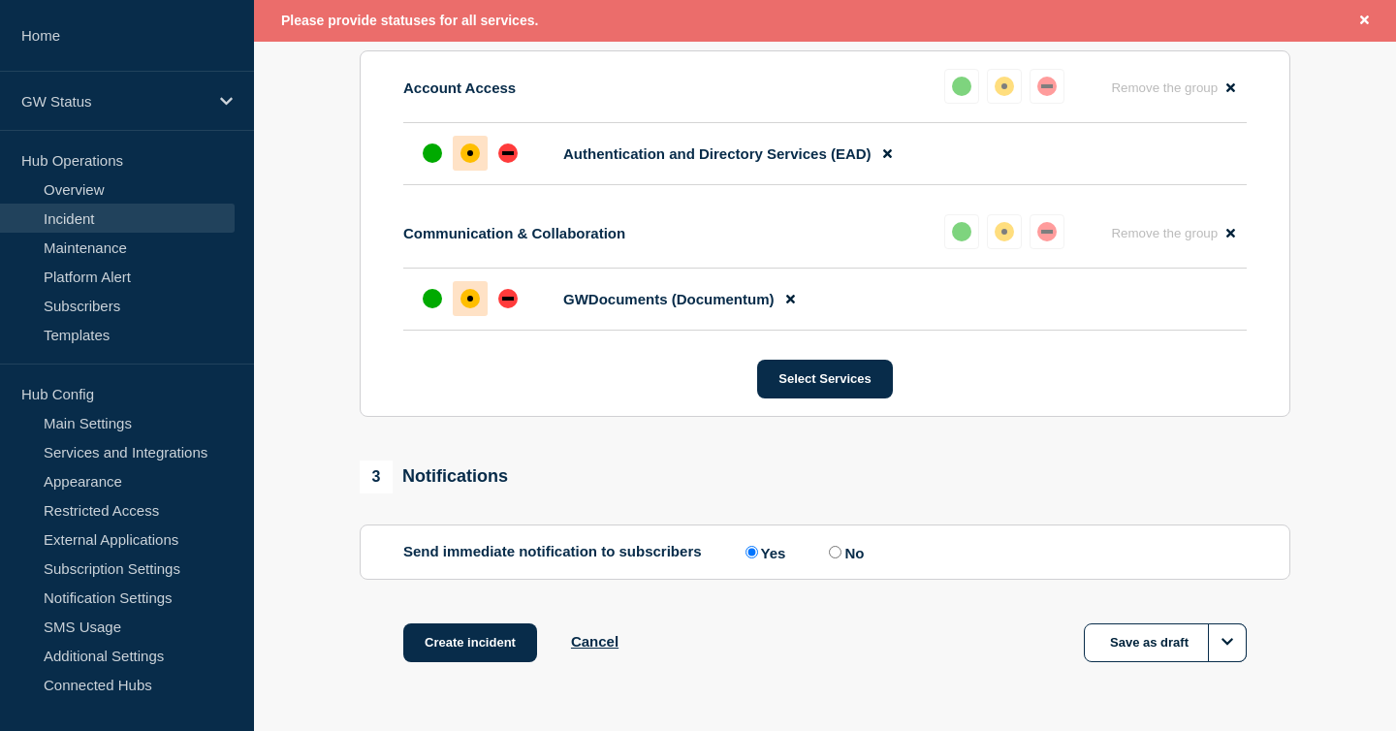
scroll to position [950, 0]
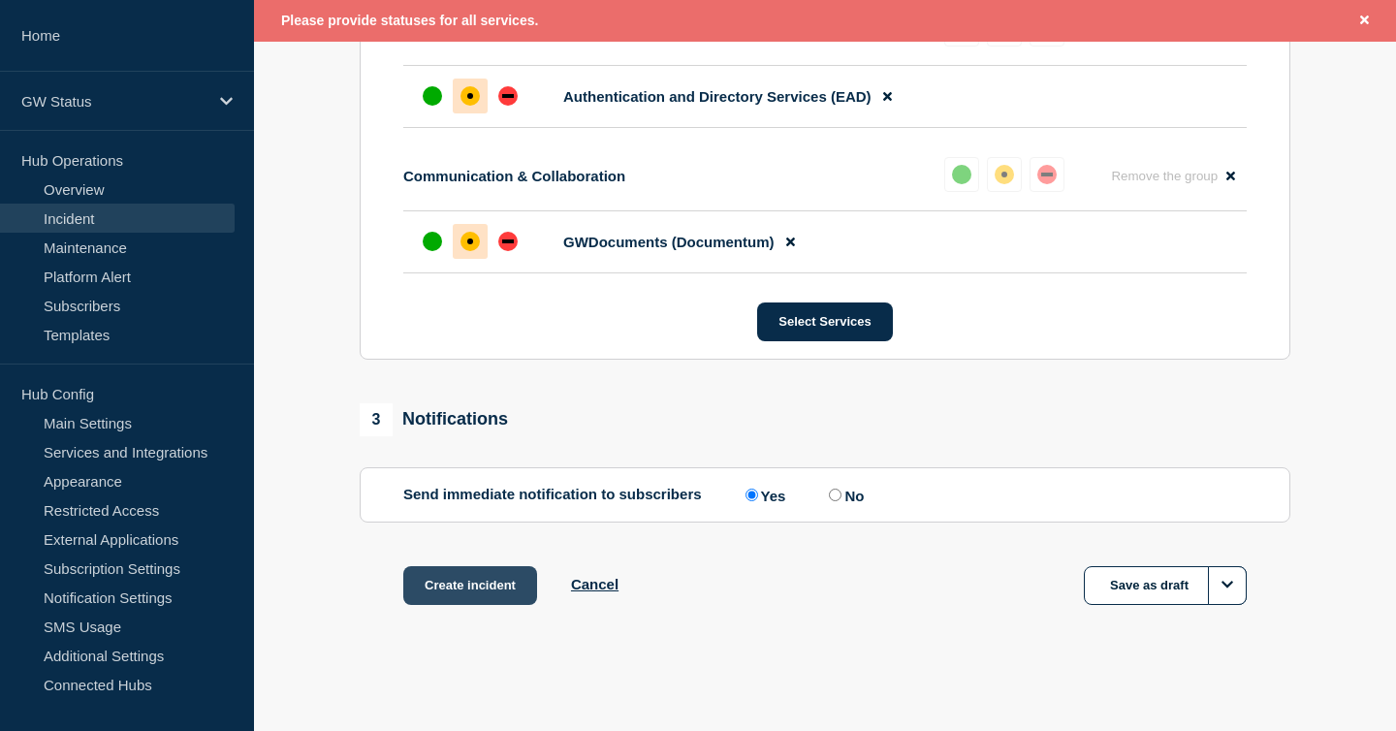
click at [476, 586] on button "Create incident" at bounding box center [470, 585] width 134 height 39
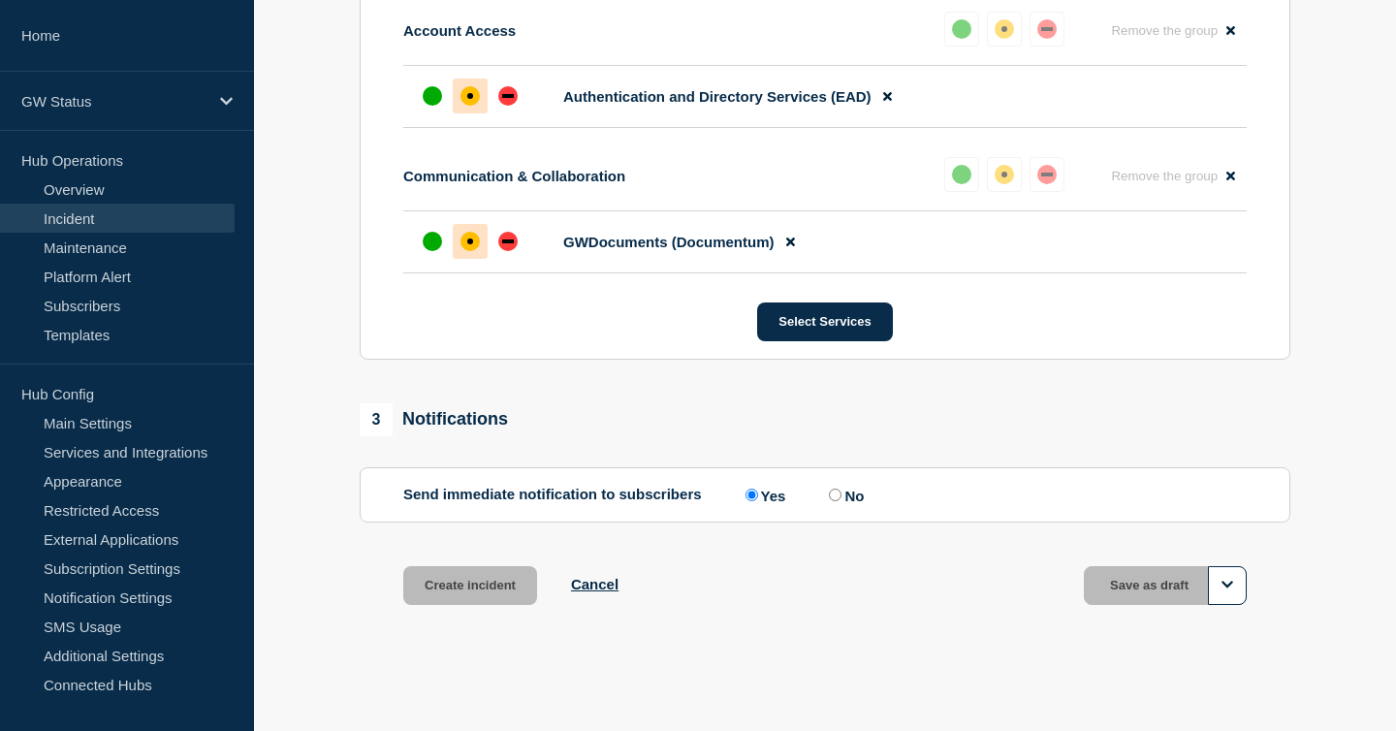
scroll to position [909, 0]
